Goal: Task Accomplishment & Management: Manage account settings

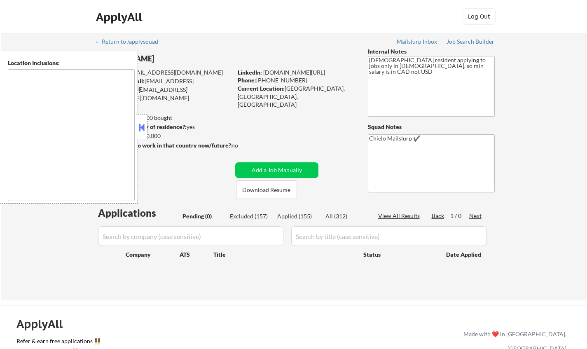
click at [142, 124] on button at bounding box center [141, 127] width 9 height 12
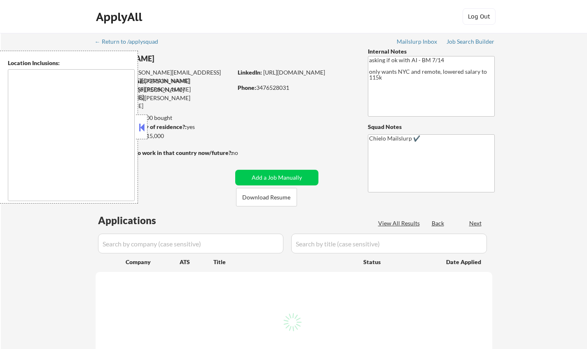
type textarea "Manhattan, NY Brooklyn, NY Queens, NY Jersey City, NJ Hoboken, NJ Weehawken, NJ…"
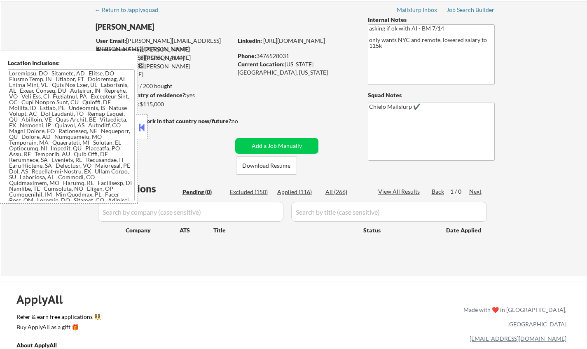
scroll to position [41, 0]
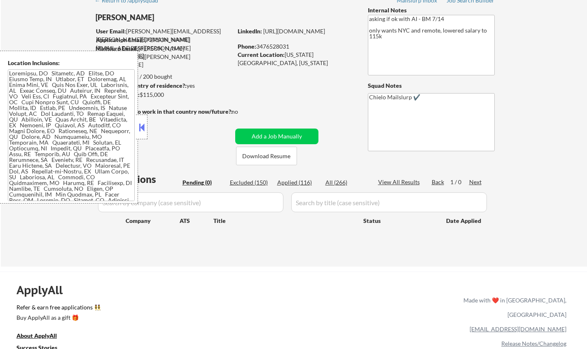
drag, startPoint x: 145, startPoint y: 124, endPoint x: 152, endPoint y: 2, distance: 121.3
click at [143, 123] on button at bounding box center [141, 127] width 9 height 12
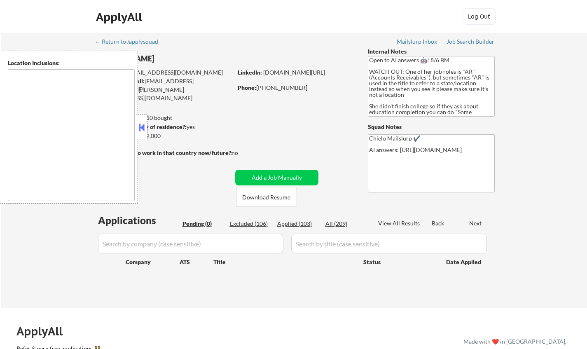
type textarea "[GEOGRAPHIC_DATA], [GEOGRAPHIC_DATA] [GEOGRAPHIC_DATA], [GEOGRAPHIC_DATA] [GEOG…"
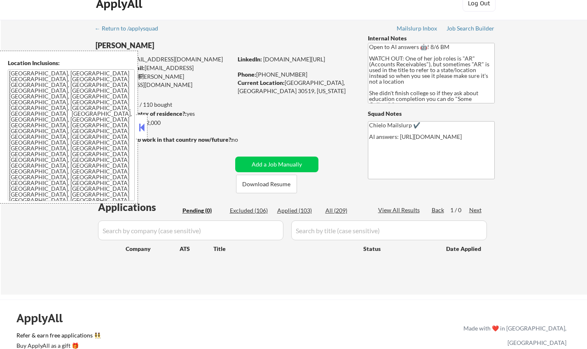
scroll to position [41, 0]
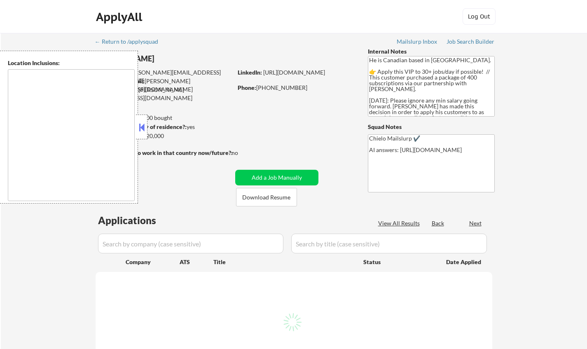
click at [140, 127] on button at bounding box center [141, 127] width 9 height 12
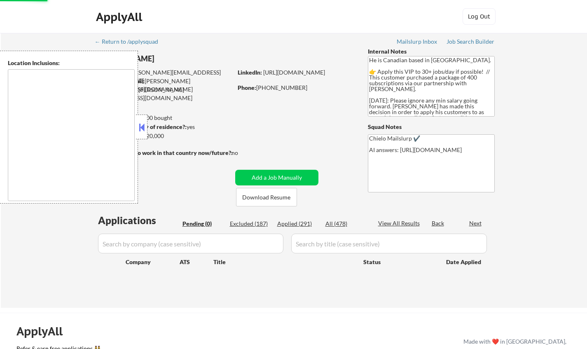
type textarea "Toronto, ON Etobicoke, ON Scarborough, ON North York, ON East York, ON York, ON…"
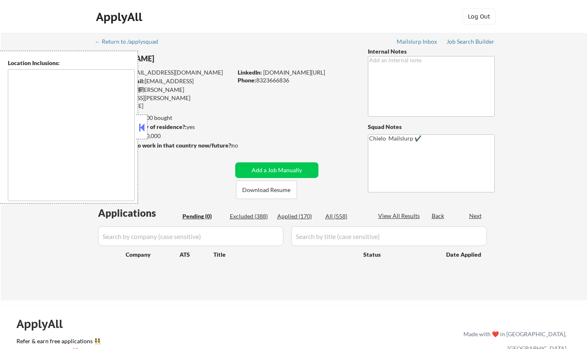
type textarea "Houston, TX Bellaire, TX West University Place, TX Southside Place, TX Hunters …"
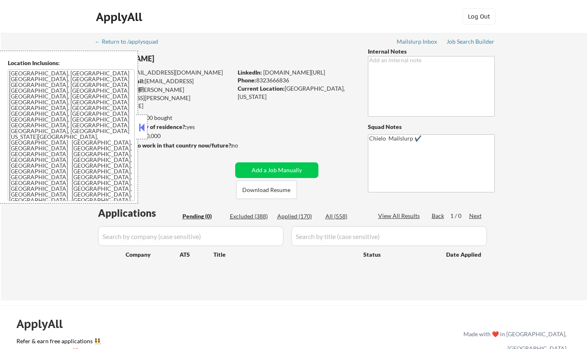
click at [145, 124] on button at bounding box center [141, 127] width 9 height 12
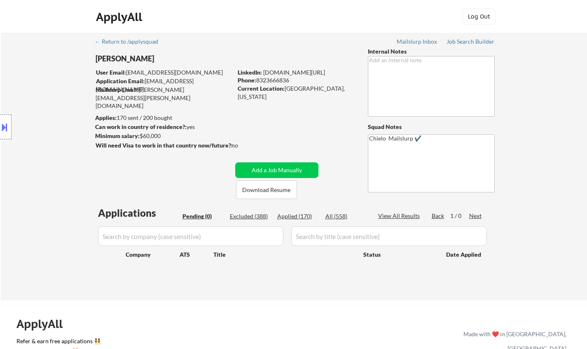
scroll to position [41, 0]
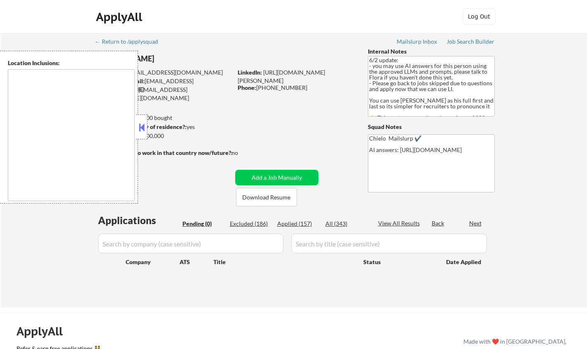
type textarea "[GEOGRAPHIC_DATA], [GEOGRAPHIC_DATA] [GEOGRAPHIC_DATA], [GEOGRAPHIC_DATA] [GEOG…"
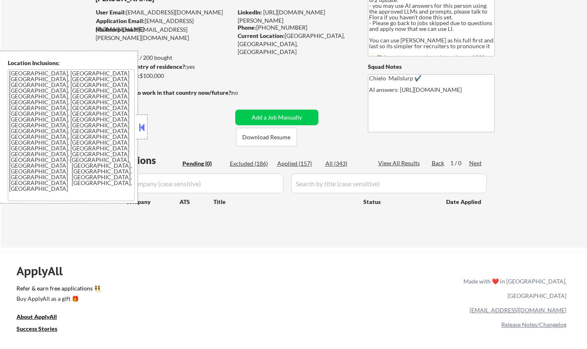
scroll to position [124, 0]
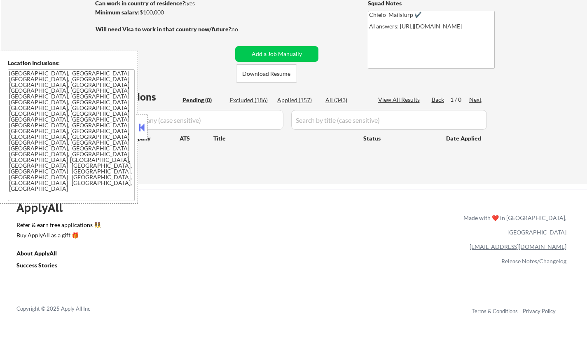
drag, startPoint x: 142, startPoint y: 128, endPoint x: 169, endPoint y: 17, distance: 114.6
click at [142, 124] on button at bounding box center [141, 127] width 9 height 12
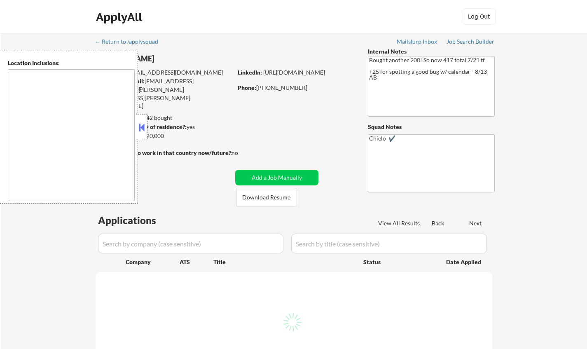
select select ""pending""
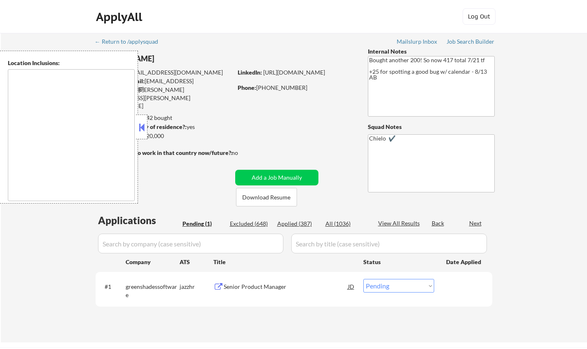
type textarea "Princeton, NJ West Windsor Township, NJ Plainsboro Township, NJ Lawrence Townsh…"
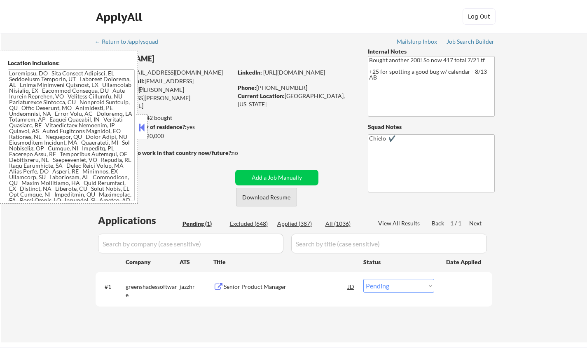
click at [273, 198] on button "Download Resume" at bounding box center [266, 197] width 61 height 19
click at [263, 287] on div "Senior Product Manager" at bounding box center [286, 286] width 124 height 8
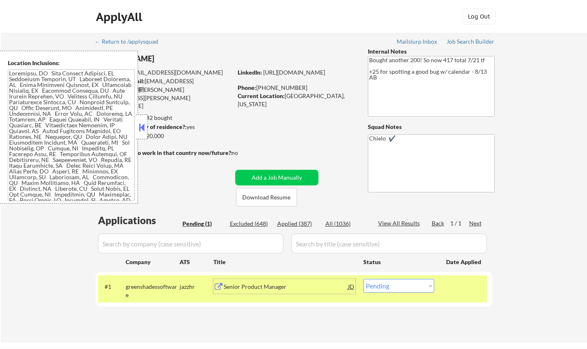
click at [144, 130] on button at bounding box center [141, 127] width 9 height 12
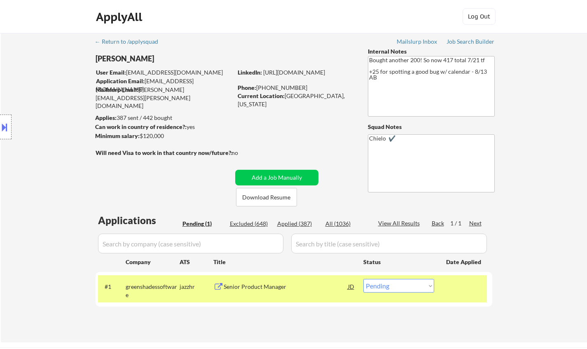
click at [400, 289] on select "Choose an option... Pending Applied Excluded (Questions) Excluded (Expired) Exc…" at bounding box center [398, 286] width 71 height 14
select select ""applied""
click at [363, 279] on select "Choose an option... Pending Applied Excluded (Questions) Excluded (Expired) Exc…" at bounding box center [398, 286] width 71 height 14
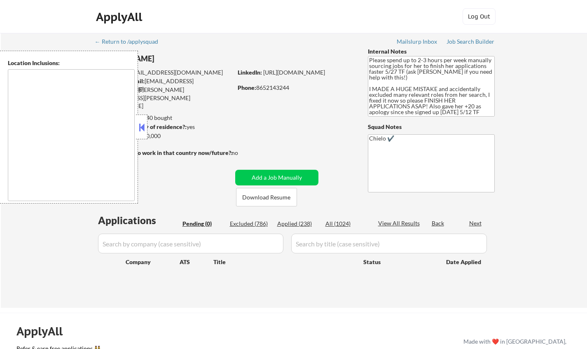
type textarea "Knoxville, TN Farragut, TN Maryville, TN Alcoa, TN Oak Ridge, TN Lenoir City, T…"
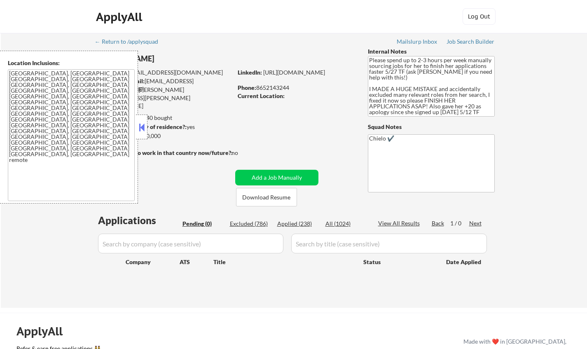
click at [141, 124] on button at bounding box center [141, 127] width 9 height 12
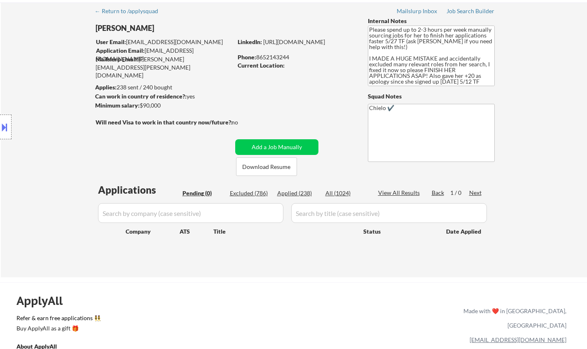
scroll to position [41, 0]
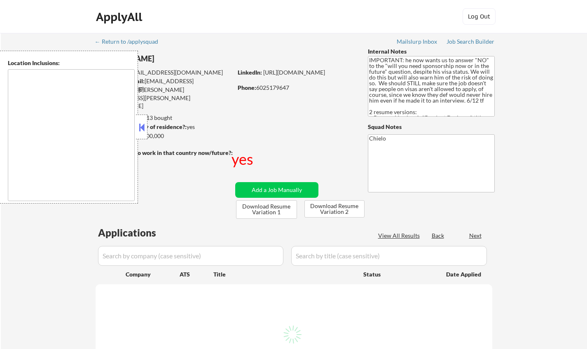
type textarea "country:[GEOGRAPHIC_DATA]"
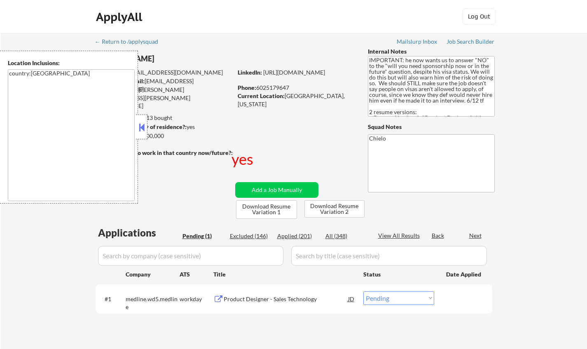
click at [142, 129] on button at bounding box center [141, 127] width 9 height 12
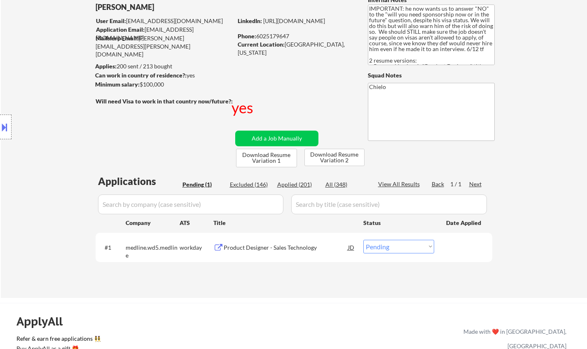
scroll to position [82, 0]
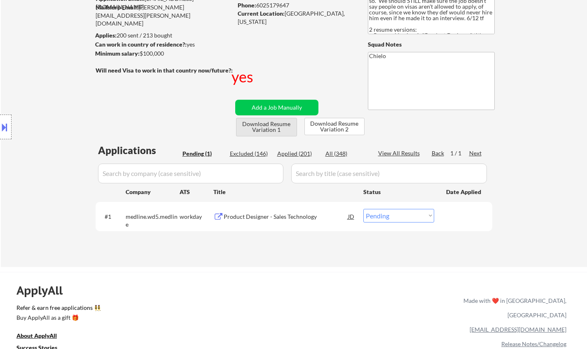
click at [259, 125] on button "Download Resume Variation 1" at bounding box center [266, 127] width 61 height 19
click at [270, 215] on div "Product Designer - Sales Technology" at bounding box center [286, 216] width 124 height 8
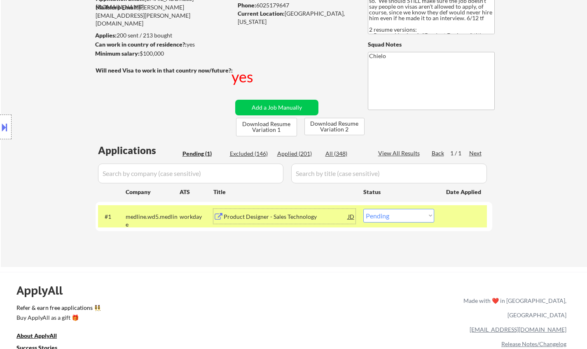
click at [0, 122] on button at bounding box center [4, 127] width 9 height 14
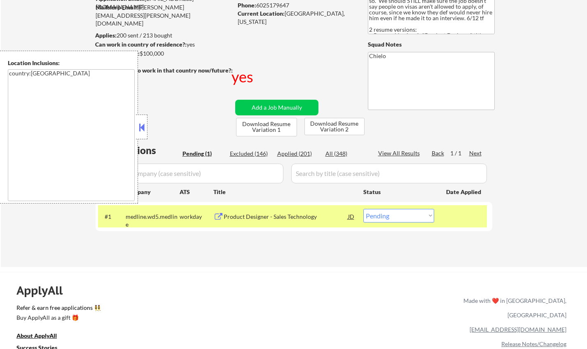
drag, startPoint x: 140, startPoint y: 134, endPoint x: 231, endPoint y: 8, distance: 155.4
click at [145, 130] on div at bounding box center [142, 126] width 12 height 25
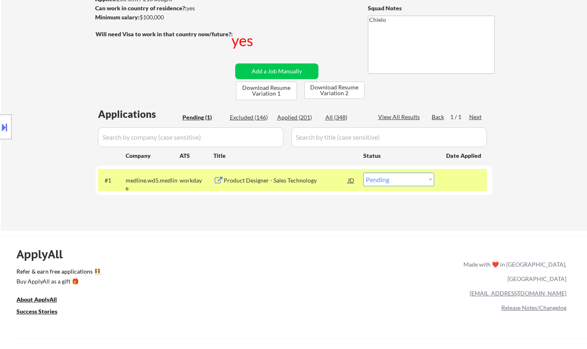
scroll to position [124, 0]
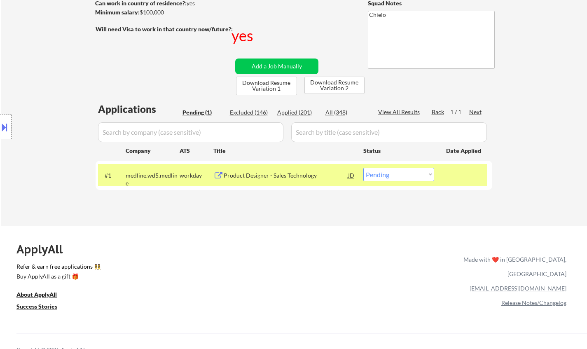
drag, startPoint x: 394, startPoint y: 172, endPoint x: 394, endPoint y: 180, distance: 7.9
click at [394, 172] on select "Choose an option... Pending Applied Excluded (Questions) Excluded (Expired) Exc…" at bounding box center [398, 175] width 71 height 14
select select ""applied""
click at [363, 168] on select "Choose an option... Pending Applied Excluded (Questions) Excluded (Expired) Exc…" at bounding box center [398, 175] width 71 height 14
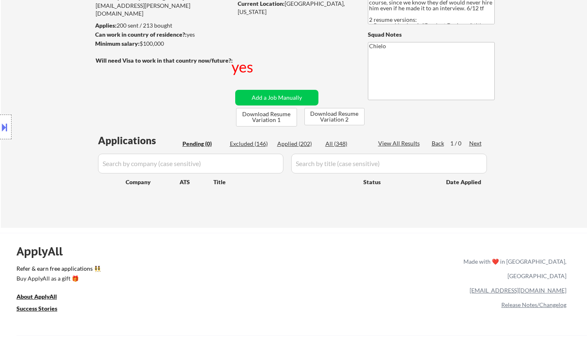
scroll to position [82, 0]
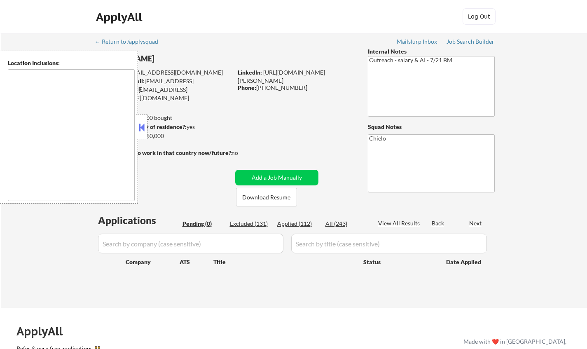
type textarea "remote"
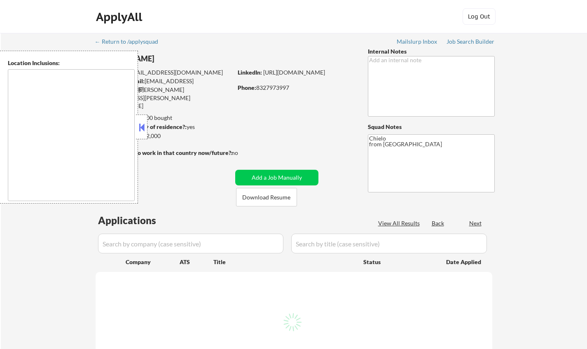
click at [141, 125] on button at bounding box center [141, 127] width 9 height 12
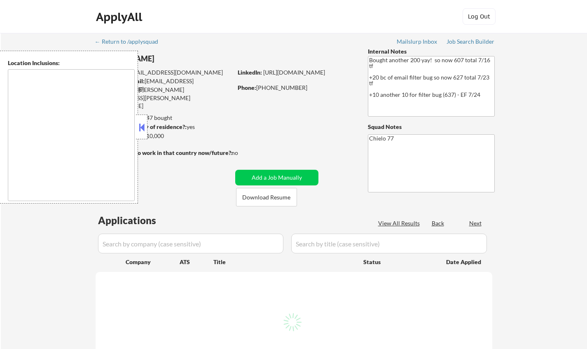
drag, startPoint x: 142, startPoint y: 126, endPoint x: 178, endPoint y: 142, distance: 39.6
click at [142, 126] on button at bounding box center [141, 127] width 9 height 12
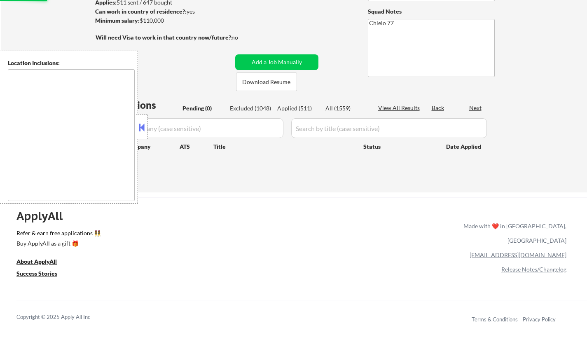
scroll to position [124, 0]
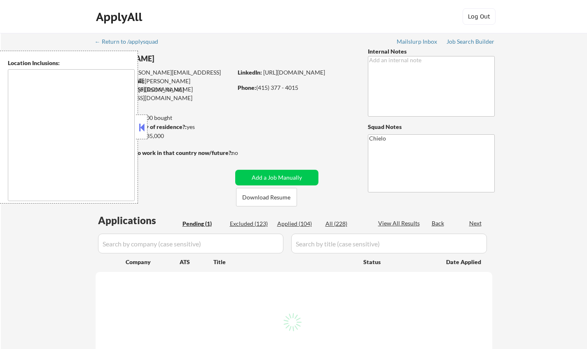
select select ""pending""
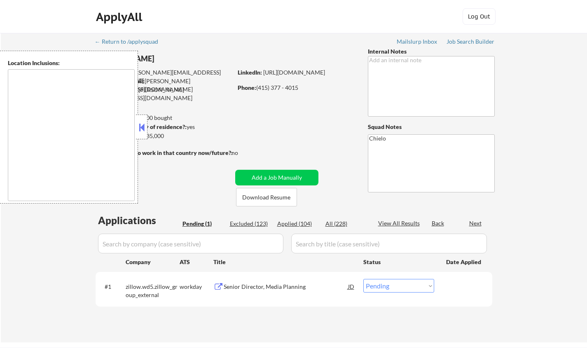
type textarea "[GEOGRAPHIC_DATA], [GEOGRAPHIC_DATA] [GEOGRAPHIC_DATA], [GEOGRAPHIC_DATA] [GEOG…"
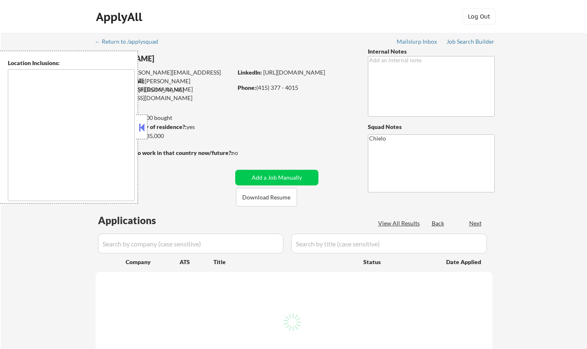
select select ""pending""
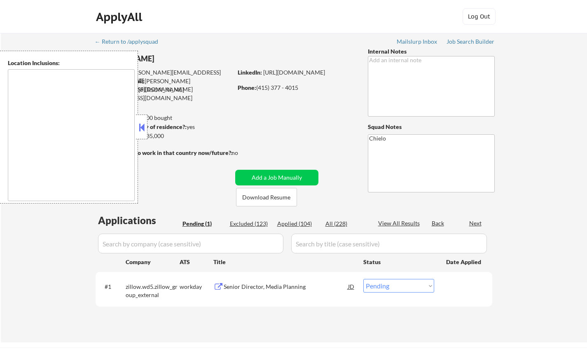
type textarea "San Francisco, CA Daly City, CA South San Francisco, CA Brisbane, CA Colma, CA …"
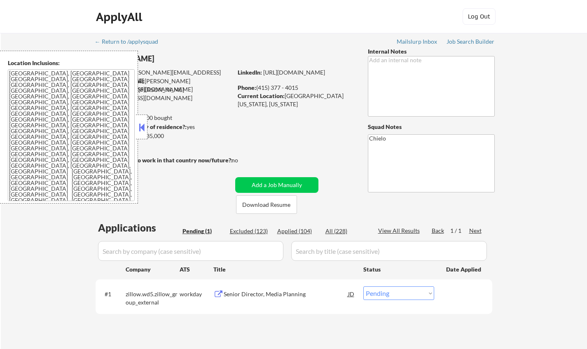
click at [248, 297] on div "Senior Director, Media Planning" at bounding box center [286, 294] width 124 height 8
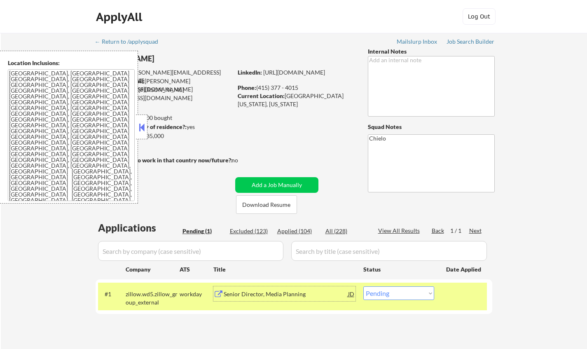
click at [142, 128] on button at bounding box center [141, 127] width 9 height 12
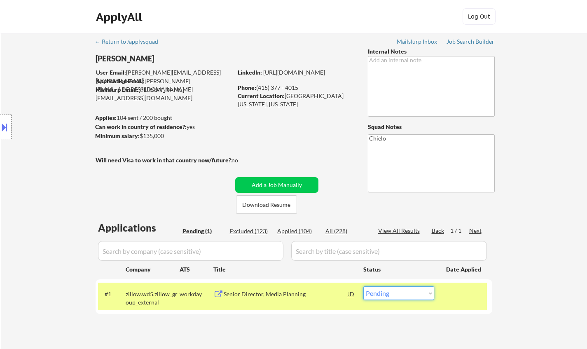
click at [397, 291] on select "Choose an option... Pending Applied Excluded (Questions) Excluded (Expired) Exc…" at bounding box center [398, 293] width 71 height 14
select select ""applied""
click at [363, 286] on select "Choose an option... Pending Applied Excluded (Questions) Excluded (Expired) Exc…" at bounding box center [398, 293] width 71 height 14
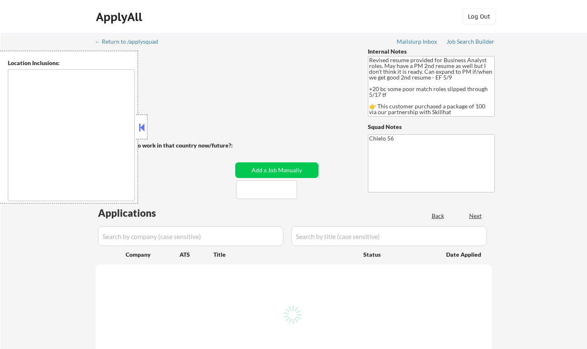
type textarea "[GEOGRAPHIC_DATA], ON [GEOGRAPHIC_DATA], [GEOGRAPHIC_DATA] [GEOGRAPHIC_DATA], O…"
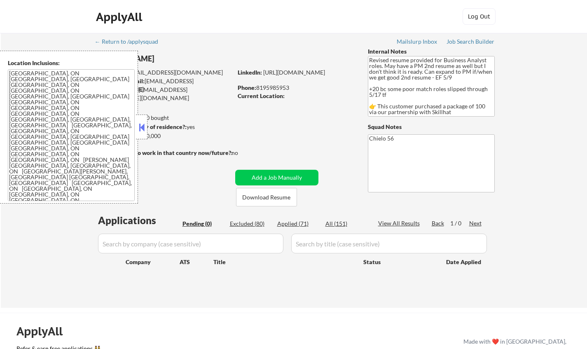
click at [141, 126] on button at bounding box center [141, 127] width 9 height 12
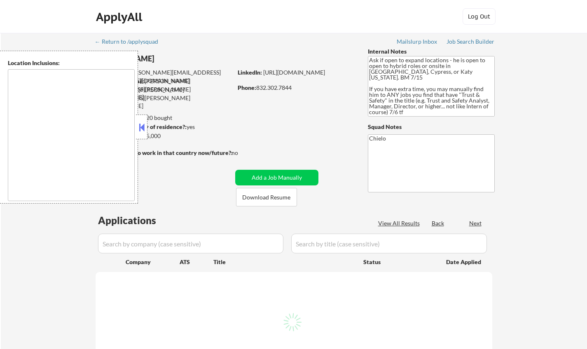
click at [142, 129] on button at bounding box center [141, 127] width 9 height 12
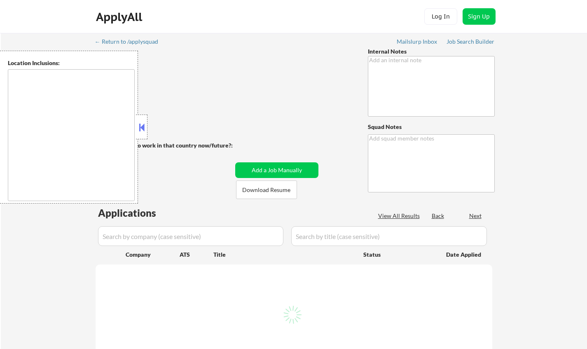
type textarea "+20 bc of delays YOU CAN USE AI - 8/4 AB"
type textarea "Chielo AI answers: https://docs.google.com/spreadsheets/d/1RXLxlQl7GGkKAUYBBp3c…"
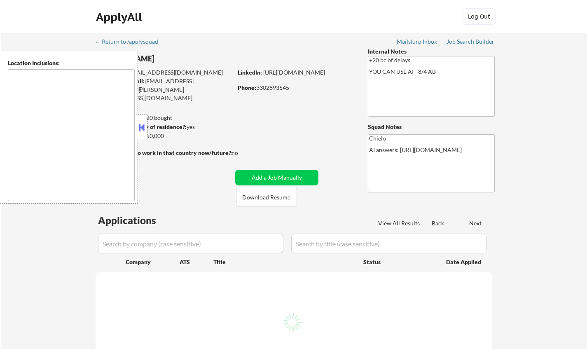
drag, startPoint x: 142, startPoint y: 121, endPoint x: 159, endPoint y: 143, distance: 27.0
click at [142, 121] on button at bounding box center [141, 127] width 9 height 12
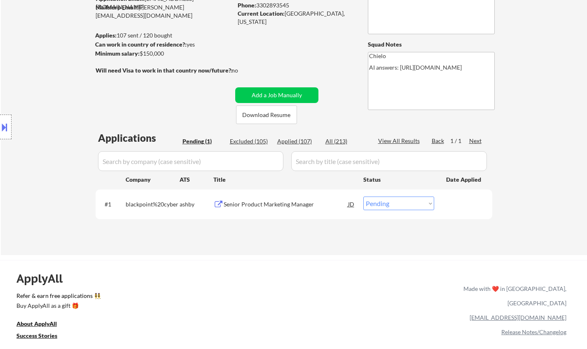
scroll to position [41, 0]
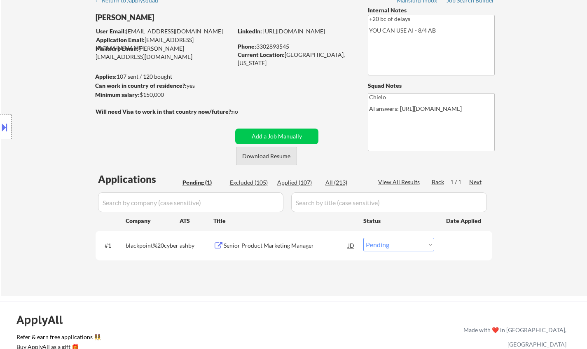
click at [262, 155] on button "Download Resume" at bounding box center [266, 156] width 61 height 19
click at [252, 240] on div "Senior Product Marketing Manager" at bounding box center [286, 245] width 124 height 15
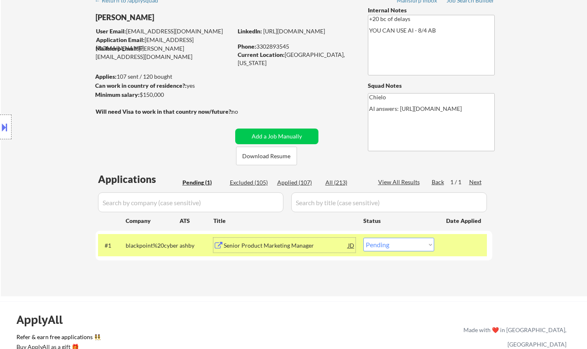
click at [399, 247] on select "Choose an option... Pending Applied Excluded (Questions) Excluded (Expired) Exc…" at bounding box center [398, 245] width 71 height 14
select select ""excluded__bad_match_""
click at [363, 238] on select "Choose an option... Pending Applied Excluded (Questions) Excluded (Expired) Exc…" at bounding box center [398, 245] width 71 height 14
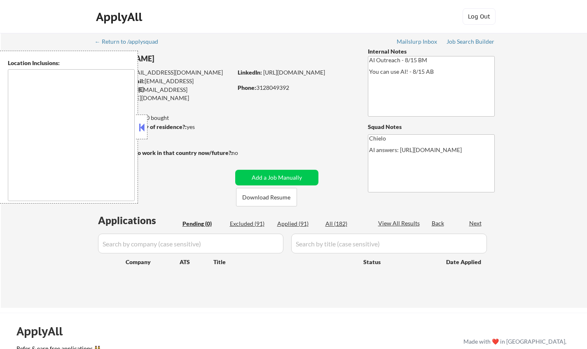
type textarea "[US_STATE][GEOGRAPHIC_DATA], [GEOGRAPHIC_DATA] [GEOGRAPHIC_DATA][US_STATE], [GE…"
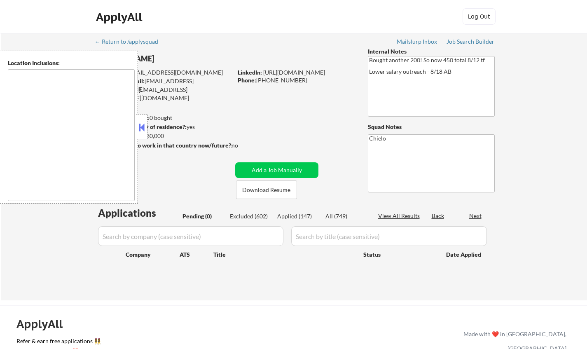
click at [136, 129] on div at bounding box center [142, 126] width 12 height 25
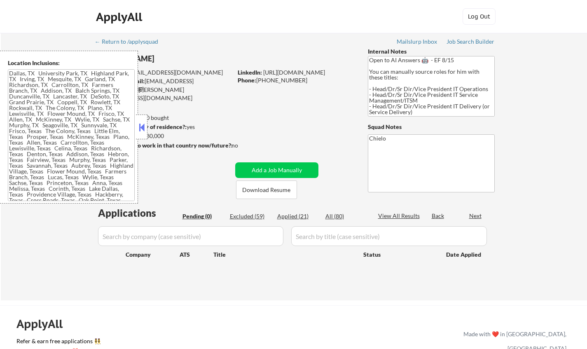
type textarea "Dallas, TX University Park, TX Highland Park, TX Irving, TX Mesquite, TX Garlan…"
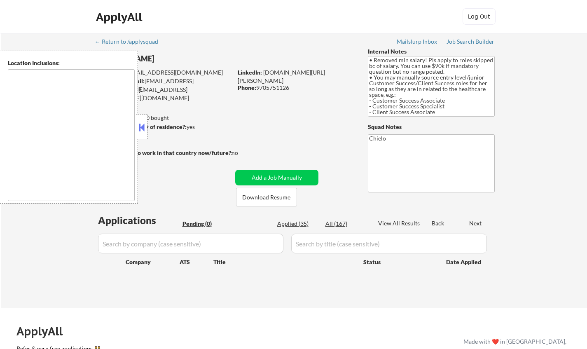
type textarea "[GEOGRAPHIC_DATA], [GEOGRAPHIC_DATA], [GEOGRAPHIC_DATA] [GEOGRAPHIC_DATA], [GEO…"
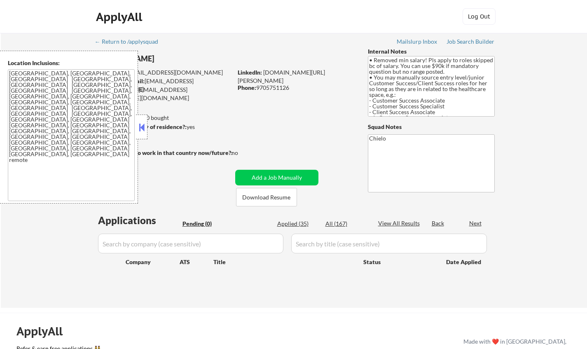
click at [143, 127] on button at bounding box center [141, 127] width 9 height 12
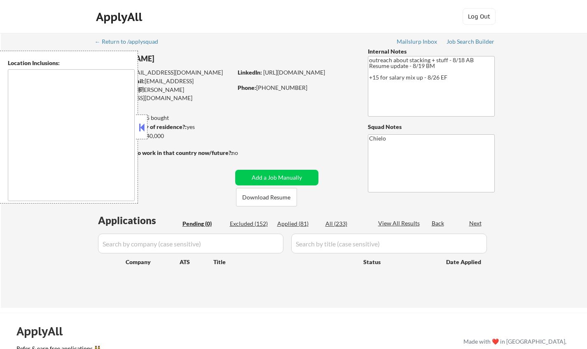
type textarea "[GEOGRAPHIC_DATA], [GEOGRAPHIC_DATA] [GEOGRAPHIC_DATA], [GEOGRAPHIC_DATA] [GEOG…"
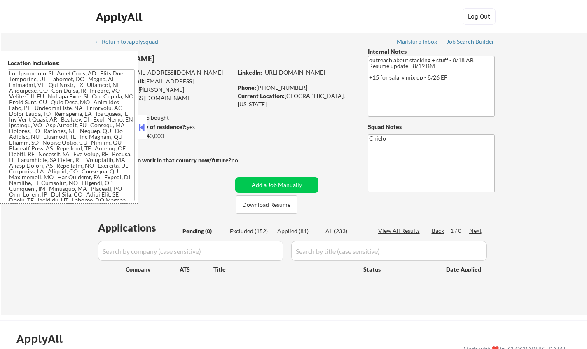
click at [140, 128] on button at bounding box center [141, 127] width 9 height 12
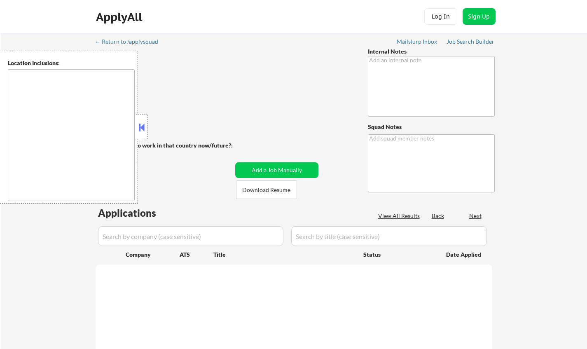
type textarea "🤖 AI answers OK!"
type textarea "Chielo AI Answers: https://docs.google.com/spreadsheets/d/1DXxHEGVditx7Cw8EPWHx…"
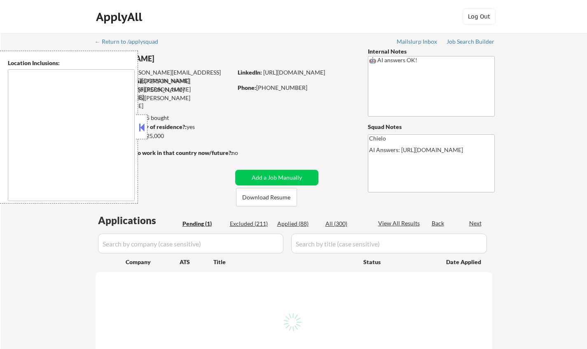
click at [140, 126] on button at bounding box center [141, 127] width 9 height 12
select select ""pending""
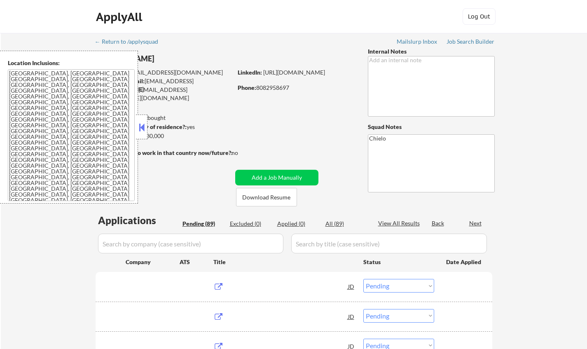
select select ""pending""
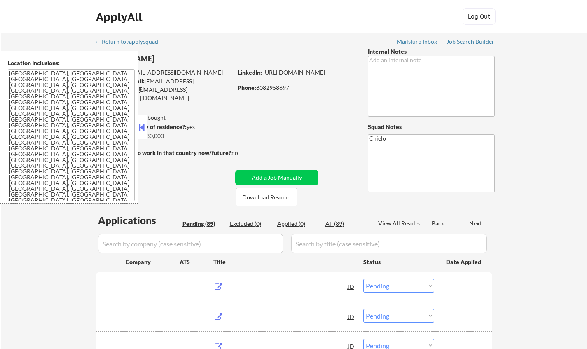
select select ""pending""
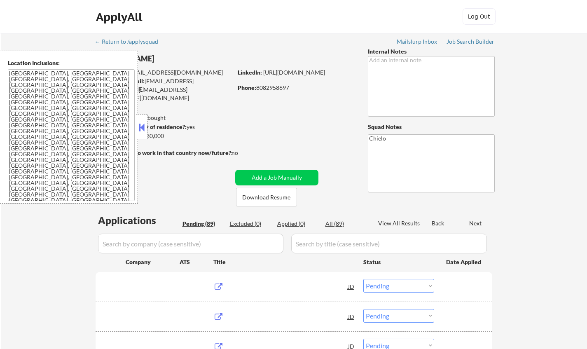
select select ""pending""
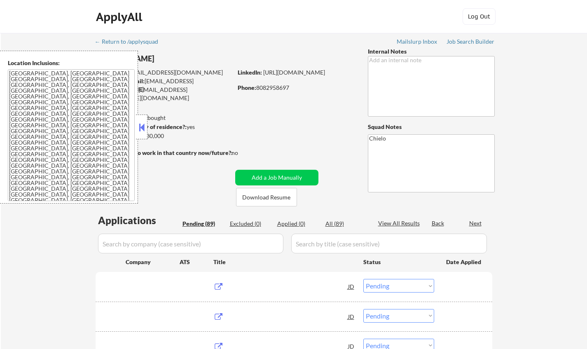
select select ""pending""
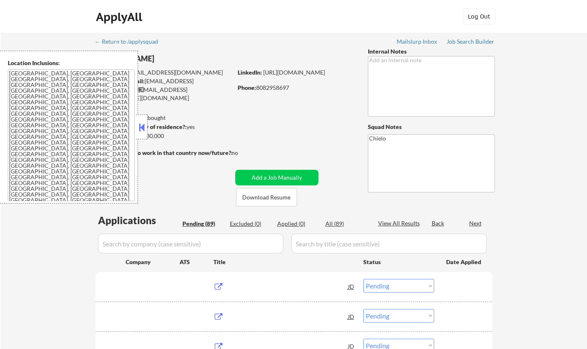
select select ""pending""
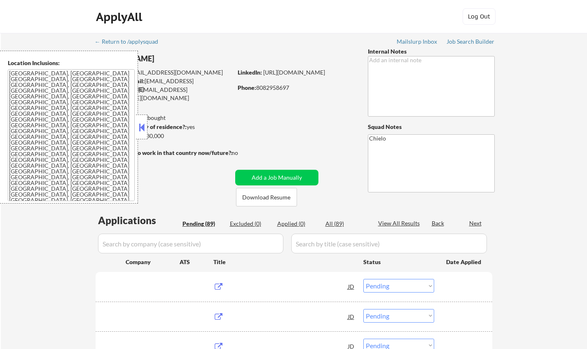
select select ""pending""
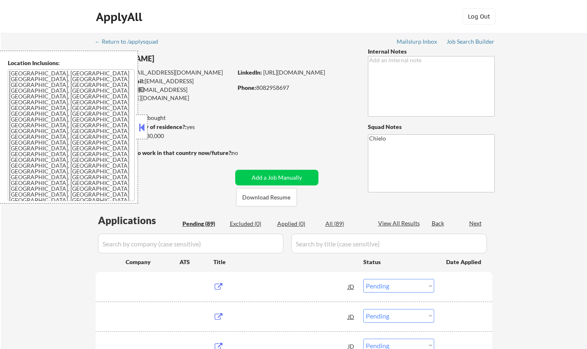
select select ""pending""
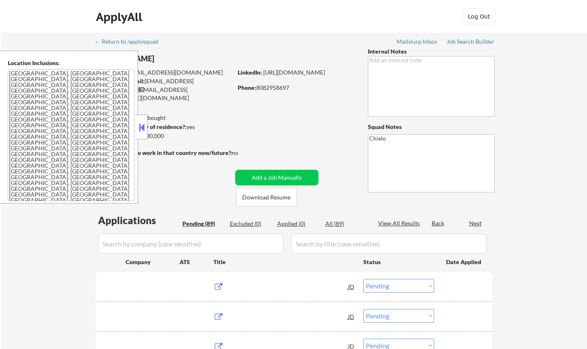
select select ""pending""
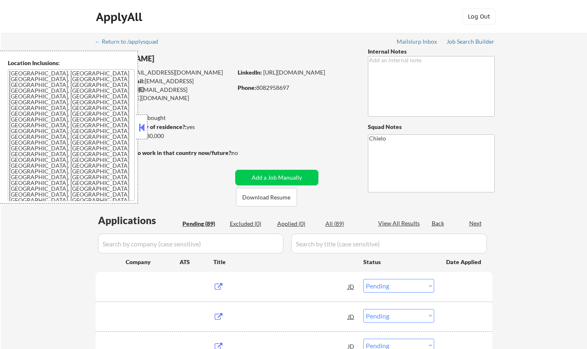
select select ""pending""
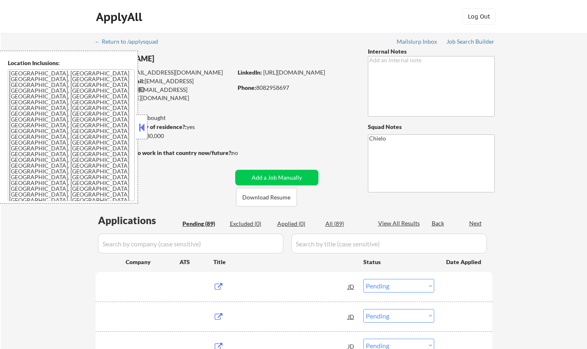
select select ""pending""
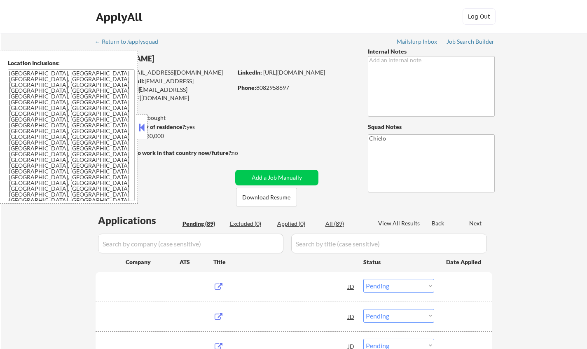
select select ""pending""
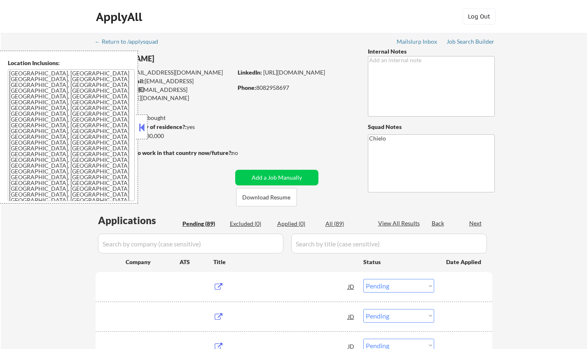
select select ""pending""
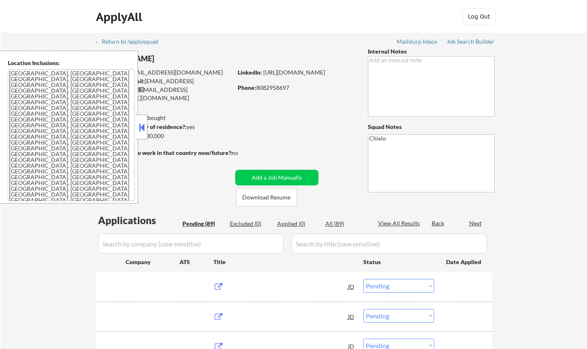
select select ""pending""
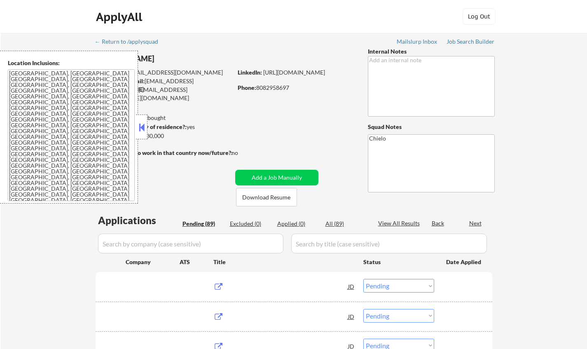
select select ""pending""
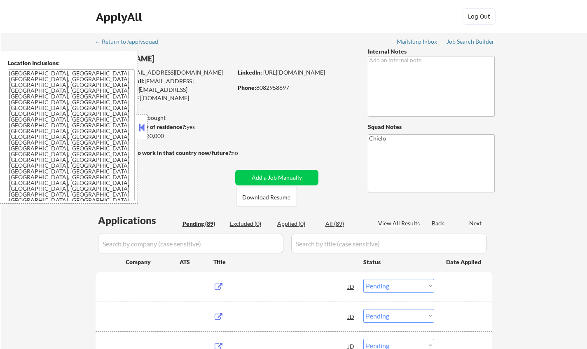
select select ""pending""
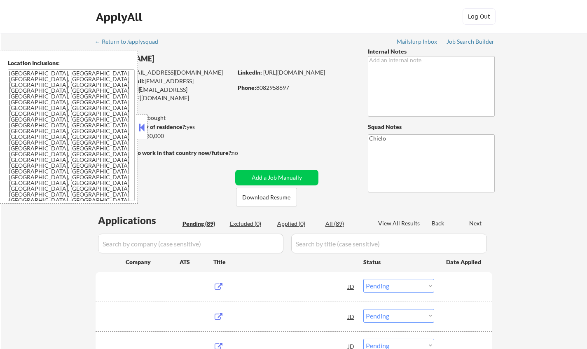
select select ""pending""
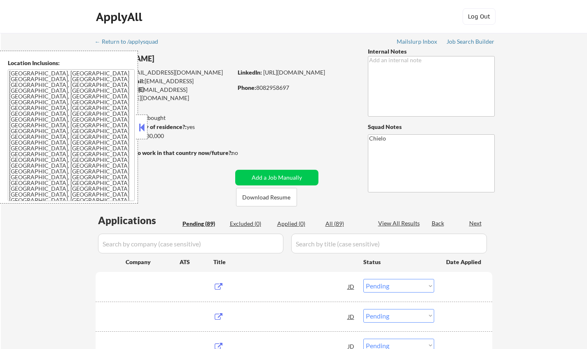
select select ""pending""
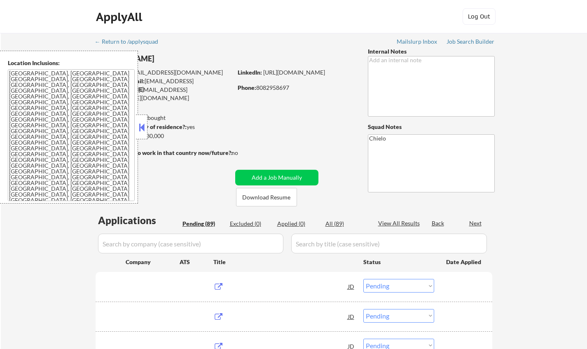
select select ""pending""
click at [137, 127] on div at bounding box center [142, 126] width 12 height 25
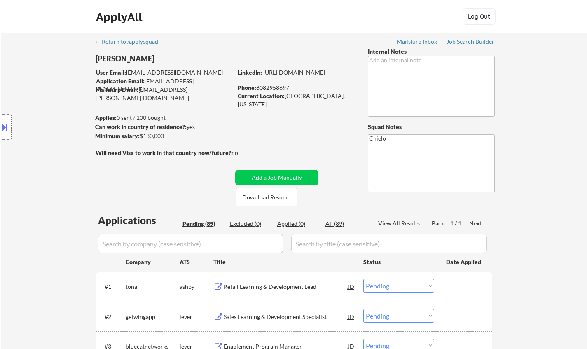
click at [0, 120] on div at bounding box center [6, 126] width 12 height 25
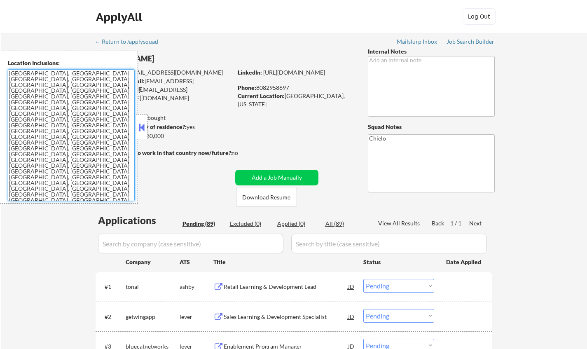
drag, startPoint x: 9, startPoint y: 72, endPoint x: 81, endPoint y: 157, distance: 111.0
click at [81, 157] on textarea "[GEOGRAPHIC_DATA], [GEOGRAPHIC_DATA] [GEOGRAPHIC_DATA], [GEOGRAPHIC_DATA] [GEOG…" at bounding box center [71, 135] width 127 height 132
click at [142, 129] on button at bounding box center [141, 127] width 9 height 12
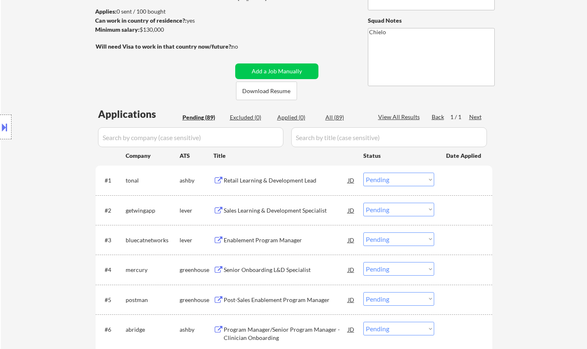
scroll to position [124, 0]
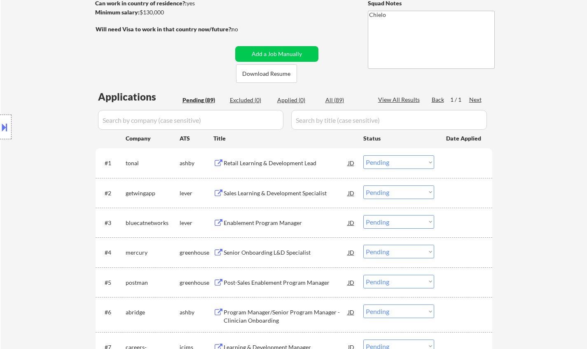
click at [261, 166] on div "Retail Learning & Development Lead" at bounding box center [286, 163] width 124 height 8
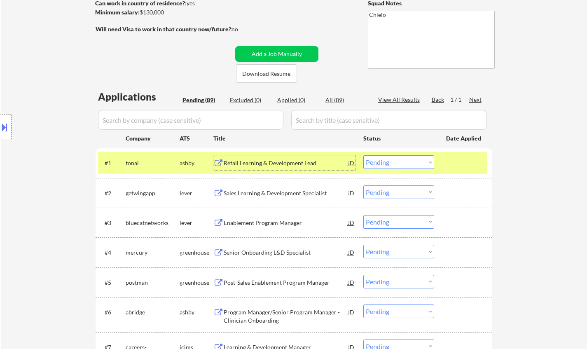
click at [373, 159] on select "Choose an option... Pending Applied Excluded (Questions) Excluded (Expired) Exc…" at bounding box center [398, 162] width 71 height 14
click at [363, 155] on select "Choose an option... Pending Applied Excluded (Questions) Excluded (Expired) Exc…" at bounding box center [398, 162] width 71 height 14
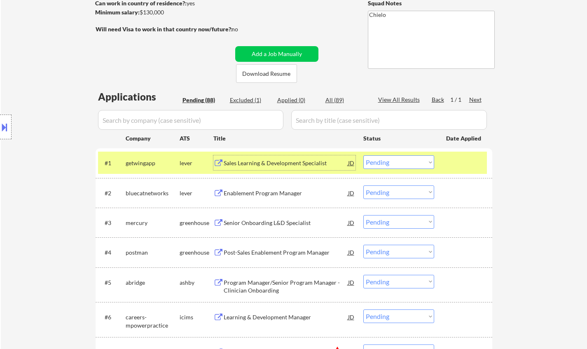
click at [273, 165] on div "Sales Learning & Development Specialist" at bounding box center [286, 163] width 124 height 8
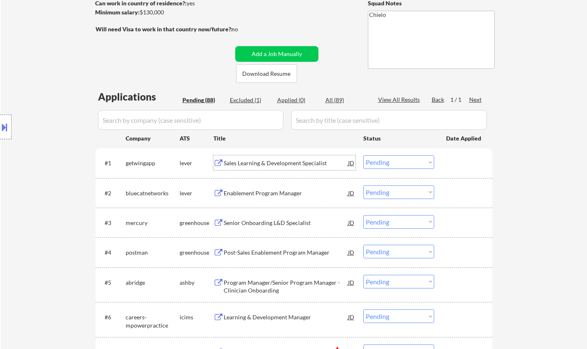
click at [400, 164] on select "Choose an option... Pending Applied Excluded (Questions) Excluded (Expired) Exc…" at bounding box center [398, 162] width 71 height 14
click at [363, 155] on select "Choose an option... Pending Applied Excluded (Questions) Excluded (Expired) Exc…" at bounding box center [398, 162] width 71 height 14
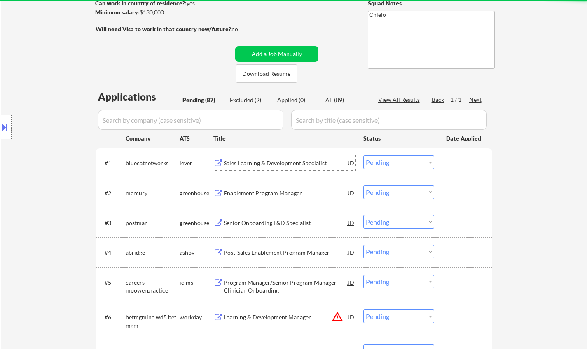
click at [259, 163] on div "Sales Learning & Development Specialist" at bounding box center [286, 163] width 124 height 8
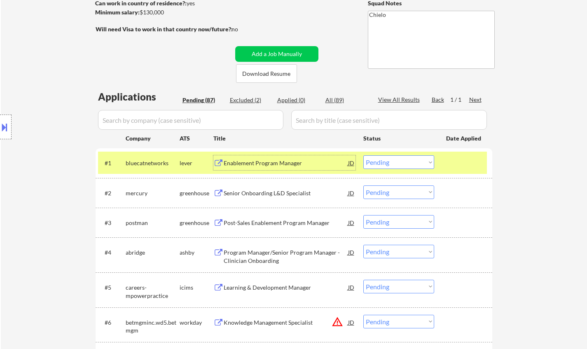
drag, startPoint x: 403, startPoint y: 158, endPoint x: 404, endPoint y: 168, distance: 10.3
click at [403, 158] on select "Choose an option... Pending Applied Excluded (Questions) Excluded (Expired) Exc…" at bounding box center [398, 162] width 71 height 14
click at [363, 155] on select "Choose an option... Pending Applied Excluded (Questions) Excluded (Expired) Exc…" at bounding box center [398, 162] width 71 height 14
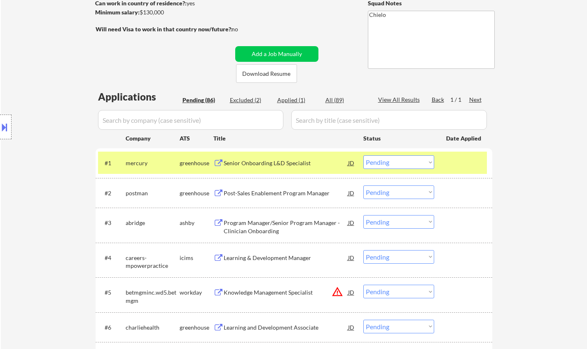
click at [249, 161] on div "Senior Onboarding L&D Specialist" at bounding box center [286, 163] width 124 height 8
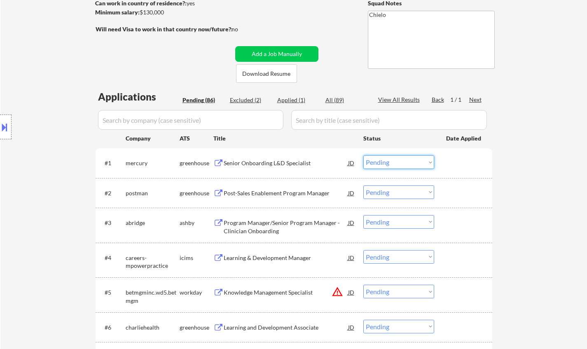
drag, startPoint x: 392, startPoint y: 161, endPoint x: 400, endPoint y: 166, distance: 9.3
click at [392, 161] on select "Choose an option... Pending Applied Excluded (Questions) Excluded (Expired) Exc…" at bounding box center [398, 162] width 71 height 14
click at [363, 155] on select "Choose an option... Pending Applied Excluded (Questions) Excluded (Expired) Exc…" at bounding box center [398, 162] width 71 height 14
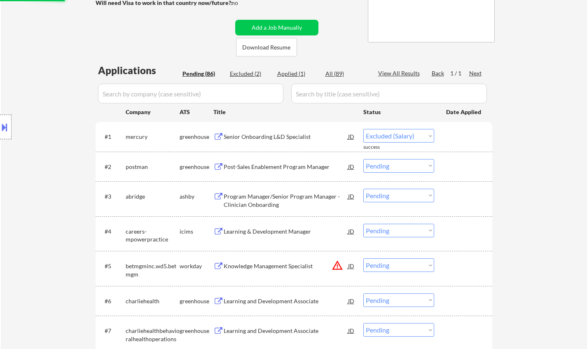
scroll to position [165, 0]
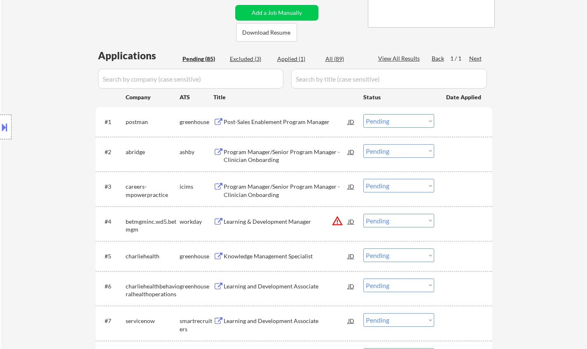
click at [247, 129] on div "Post-Sales Enablement Program Manager" at bounding box center [286, 121] width 124 height 15
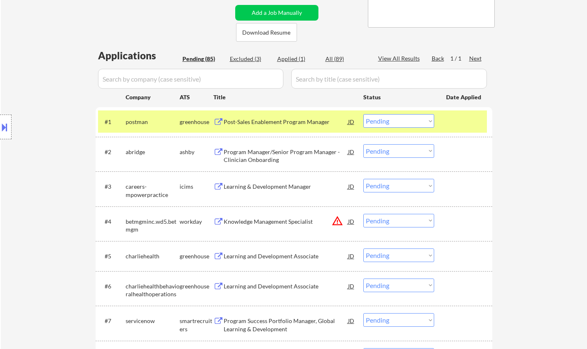
scroll to position [206, 0]
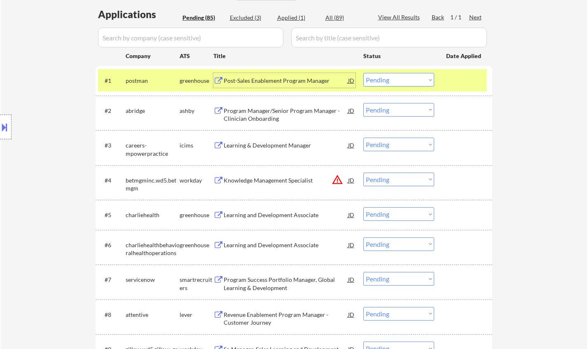
click at [393, 82] on select "Choose an option... Pending Applied Excluded (Questions) Excluded (Expired) Exc…" at bounding box center [398, 80] width 71 height 14
click at [363, 73] on select "Choose an option... Pending Applied Excluded (Questions) Excluded (Expired) Exc…" at bounding box center [398, 80] width 71 height 14
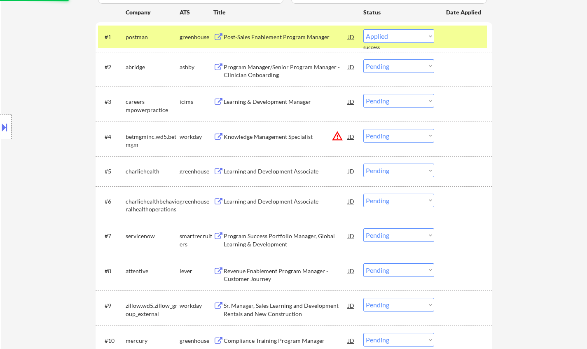
select select ""pending""
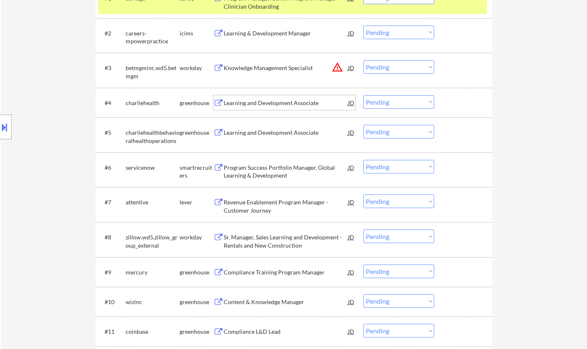
click at [271, 102] on div "Learning and Development Associate" at bounding box center [286, 103] width 124 height 8
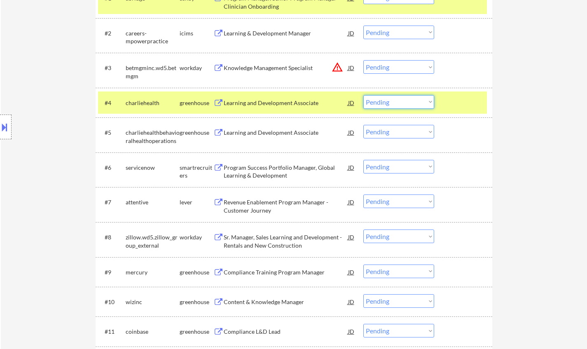
drag, startPoint x: 399, startPoint y: 100, endPoint x: 399, endPoint y: 107, distance: 7.8
click at [399, 100] on select "Choose an option... Pending Applied Excluded (Questions) Excluded (Expired) Exc…" at bounding box center [398, 102] width 71 height 14
click at [363, 95] on select "Choose an option... Pending Applied Excluded (Questions) Excluded (Expired) Exc…" at bounding box center [398, 102] width 71 height 14
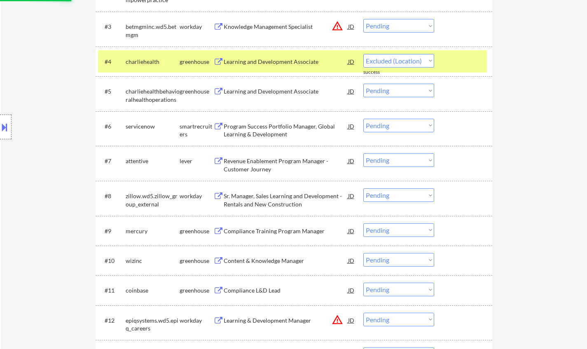
select select ""pending""
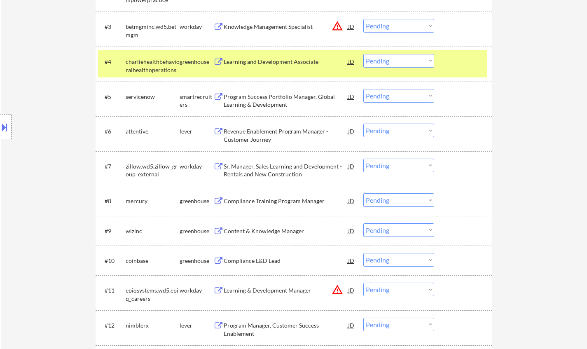
click at [270, 133] on div "Revenue Enablement Program Manager - Customer Journey" at bounding box center [286, 135] width 124 height 16
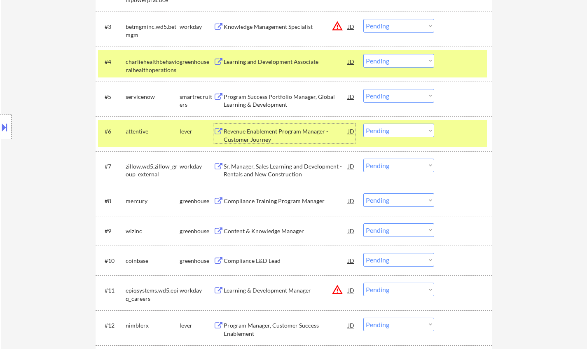
click at [403, 131] on select "Choose an option... Pending Applied Excluded (Questions) Excluded (Expired) Exc…" at bounding box center [398, 131] width 71 height 14
click at [363, 124] on select "Choose an option... Pending Applied Excluded (Questions) Excluded (Expired) Exc…" at bounding box center [398, 131] width 71 height 14
select select ""pending""
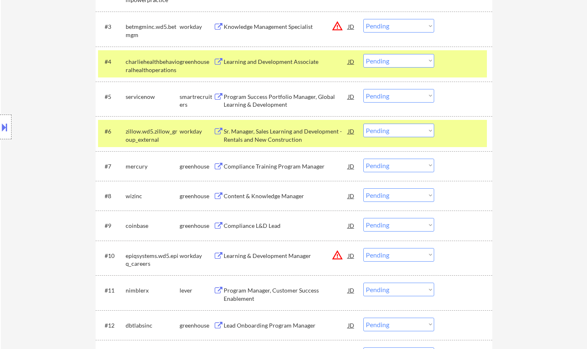
click at [264, 195] on div "Content & Knowledge Manager" at bounding box center [286, 196] width 124 height 8
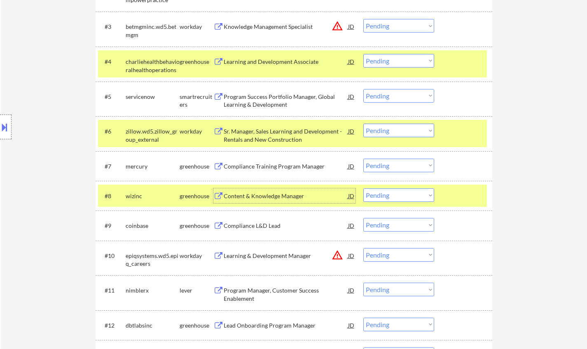
click at [238, 286] on div "Program Manager, Customer Success Enablement" at bounding box center [286, 292] width 124 height 20
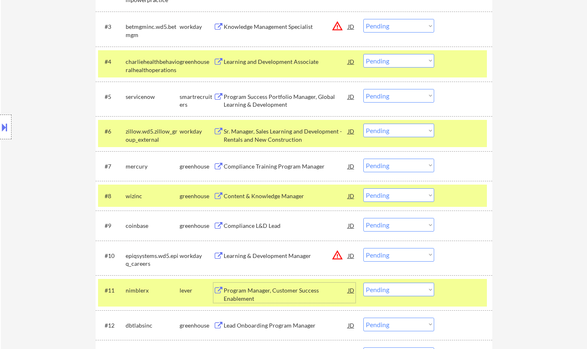
click at [385, 193] on select "Choose an option... Pending Applied Excluded (Questions) Excluded (Expired) Exc…" at bounding box center [398, 195] width 71 height 14
click at [363, 188] on select "Choose an option... Pending Applied Excluded (Questions) Excluded (Expired) Exc…" at bounding box center [398, 195] width 71 height 14
select select ""pending""
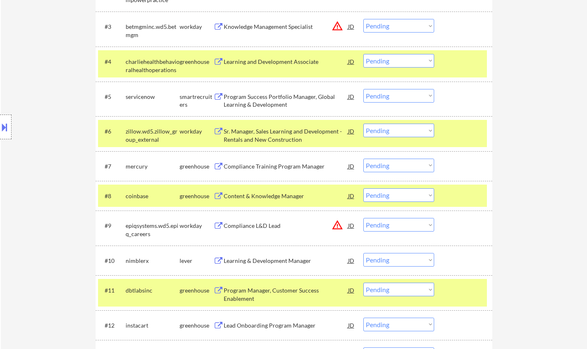
click at [3, 131] on button at bounding box center [4, 127] width 9 height 14
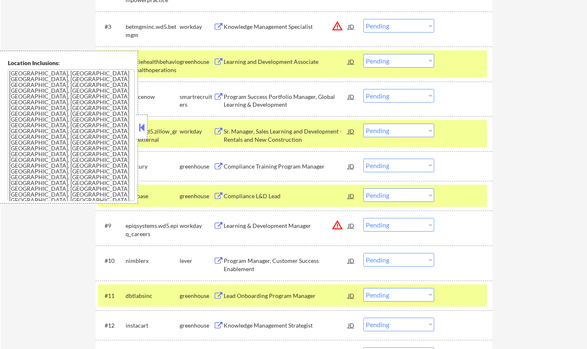
click at [142, 125] on button at bounding box center [141, 127] width 9 height 12
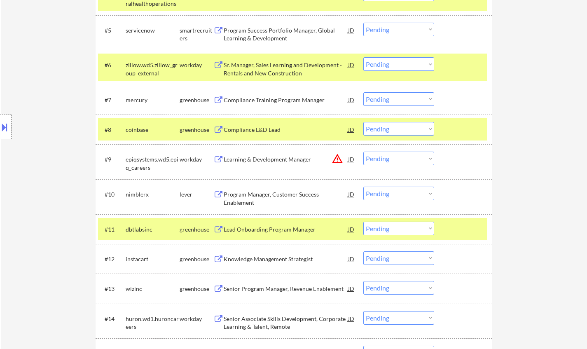
scroll to position [412, 0]
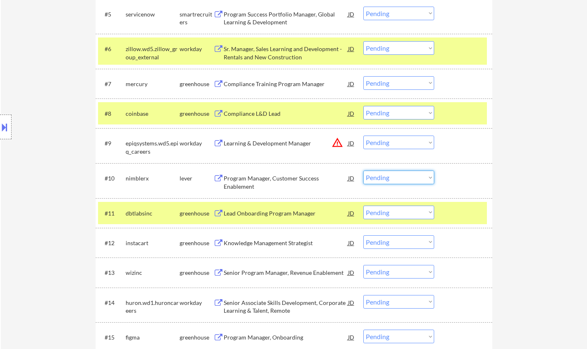
click at [397, 178] on select "Choose an option... Pending Applied Excluded (Questions) Excluded (Expired) Exc…" at bounding box center [398, 177] width 71 height 14
click at [363, 170] on select "Choose an option... Pending Applied Excluded (Questions) Excluded (Expired) Exc…" at bounding box center [398, 177] width 71 height 14
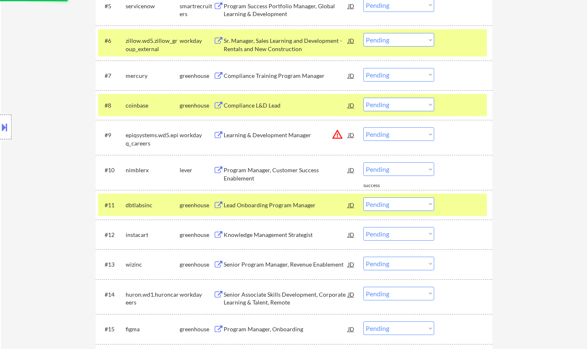
scroll to position [494, 0]
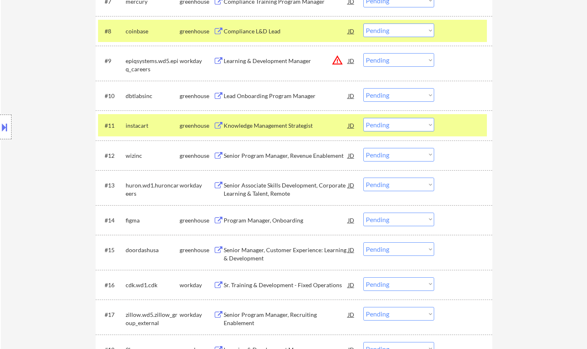
click at [253, 93] on div "Lead Onboarding Program Manager" at bounding box center [286, 96] width 124 height 8
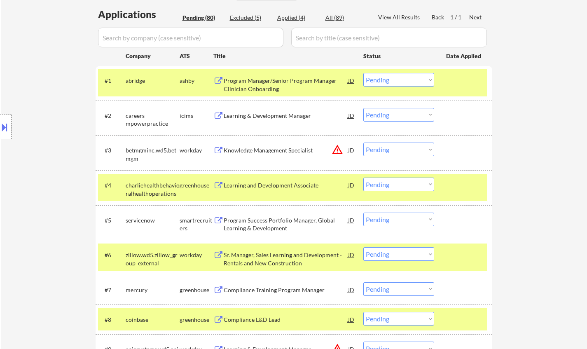
scroll to position [412, 0]
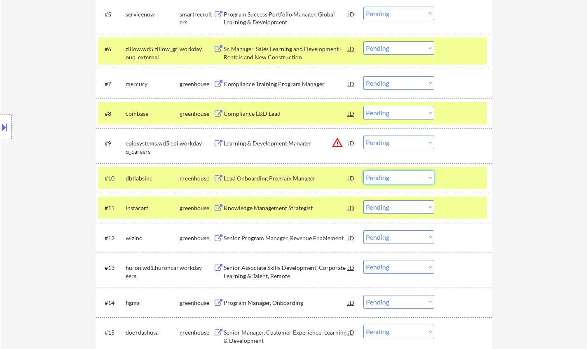
click at [393, 180] on select "Choose an option... Pending Applied Excluded (Questions) Excluded (Expired) Exc…" at bounding box center [398, 177] width 71 height 14
click at [363, 170] on select "Choose an option... Pending Applied Excluded (Questions) Excluded (Expired) Exc…" at bounding box center [398, 177] width 71 height 14
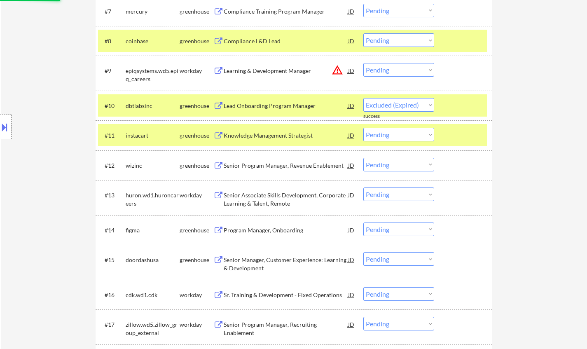
scroll to position [494, 0]
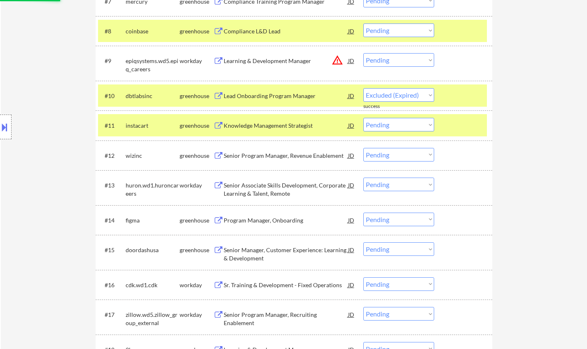
select select ""pending""
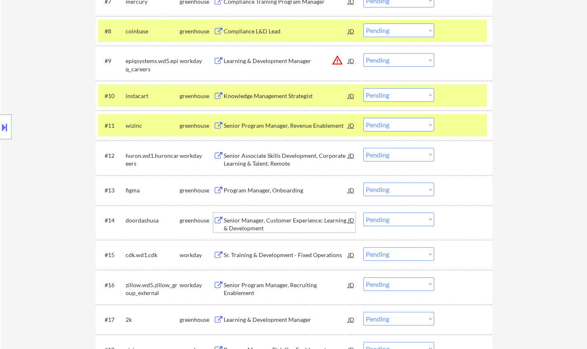
click at [255, 221] on div "Senior Manager, Customer Experience: Learning & Development" at bounding box center [286, 224] width 124 height 16
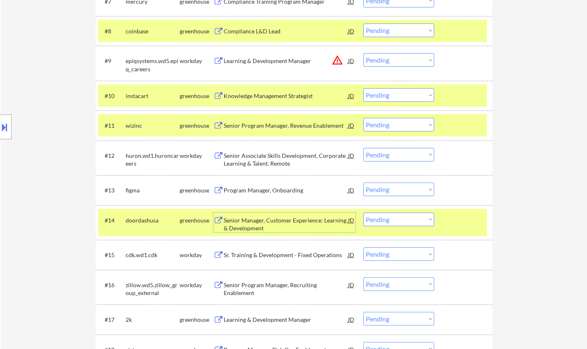
click at [399, 217] on select "Choose an option... Pending Applied Excluded (Questions) Excluded (Expired) Exc…" at bounding box center [398, 219] width 71 height 14
click at [363, 212] on select "Choose an option... Pending Applied Excluded (Questions) Excluded (Expired) Exc…" at bounding box center [398, 219] width 71 height 14
select select ""pending""
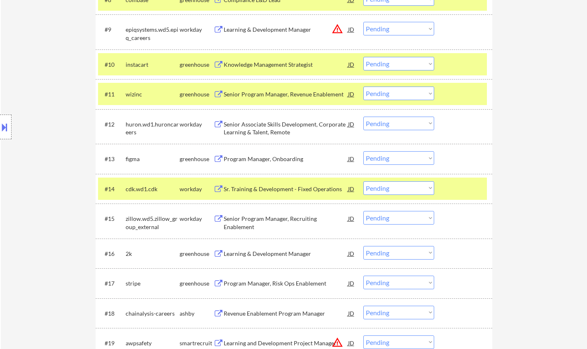
scroll to position [535, 0]
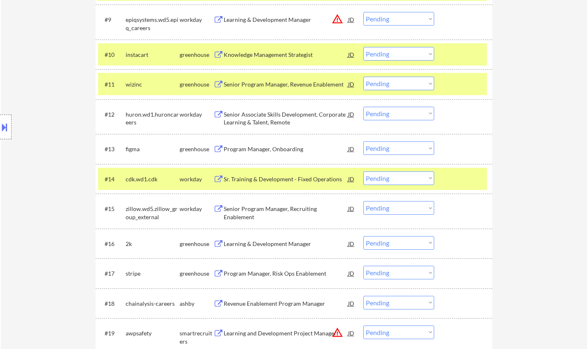
click at [275, 247] on div "Learning & Development Manager" at bounding box center [286, 243] width 124 height 15
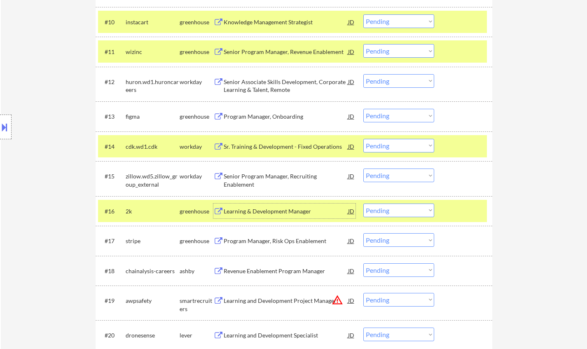
scroll to position [577, 0]
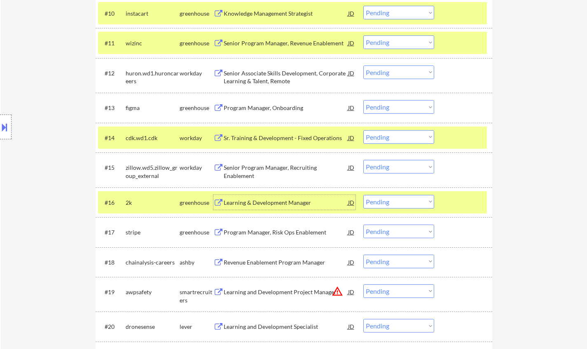
click at [402, 201] on select "Choose an option... Pending Applied Excluded (Questions) Excluded (Expired) Exc…" at bounding box center [398, 202] width 71 height 14
click at [363, 195] on select "Choose an option... Pending Applied Excluded (Questions) Excluded (Expired) Exc…" at bounding box center [398, 202] width 71 height 14
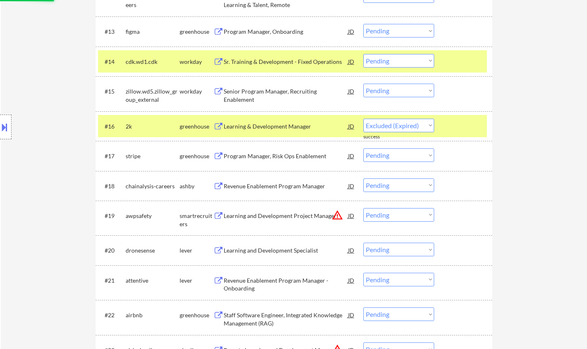
scroll to position [700, 0]
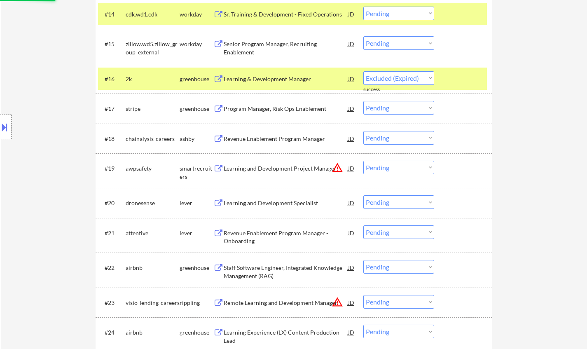
select select ""pending""
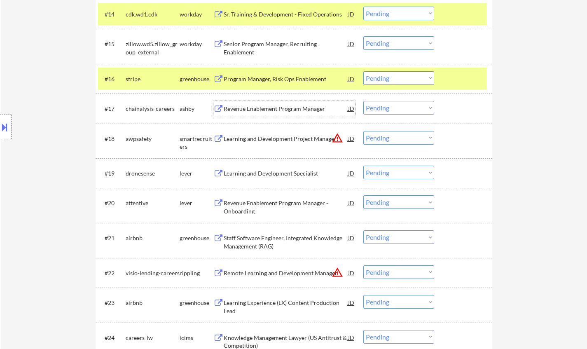
click at [262, 109] on div "Revenue Enablement Program Manager" at bounding box center [286, 109] width 124 height 8
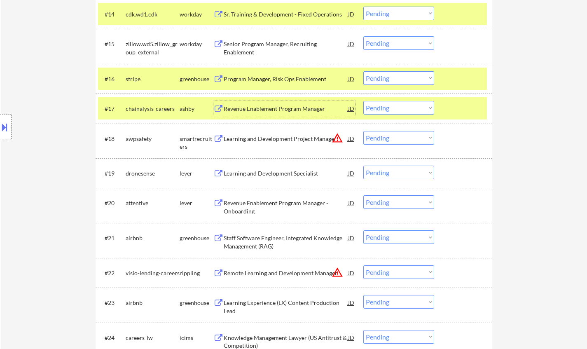
click at [377, 110] on select "Choose an option... Pending Applied Excluded (Questions) Excluded (Expired) Exc…" at bounding box center [398, 108] width 71 height 14
click at [363, 101] on select "Choose an option... Pending Applied Excluded (Questions) Excluded (Expired) Exc…" at bounding box center [398, 108] width 71 height 14
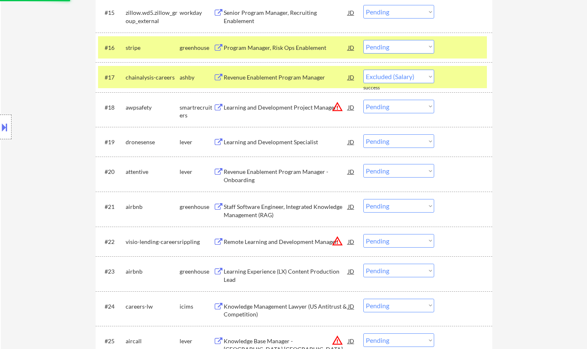
scroll to position [741, 0]
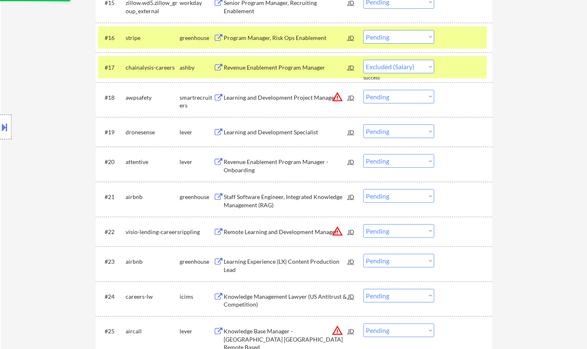
select select ""pending""
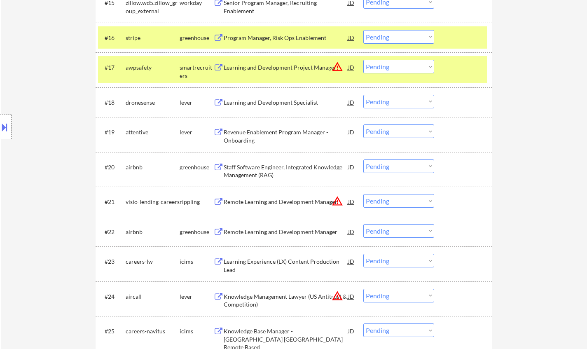
click at [255, 100] on div "Learning and Development Specialist" at bounding box center [286, 102] width 124 height 8
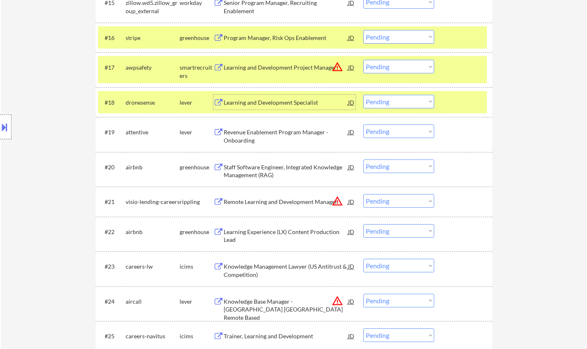
click at [380, 101] on select "Choose an option... Pending Applied Excluded (Questions) Excluded (Expired) Exc…" at bounding box center [398, 102] width 71 height 14
click at [363, 95] on select "Choose an option... Pending Applied Excluded (Questions) Excluded (Expired) Exc…" at bounding box center [398, 102] width 71 height 14
select select ""pending""
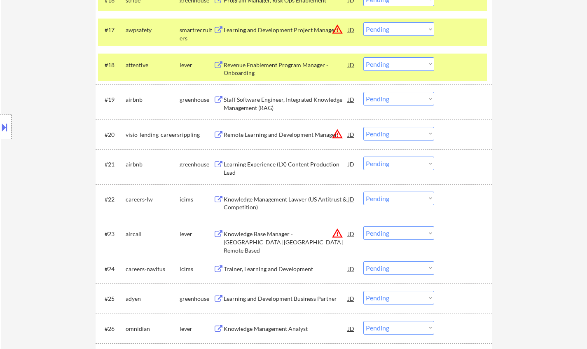
scroll to position [824, 0]
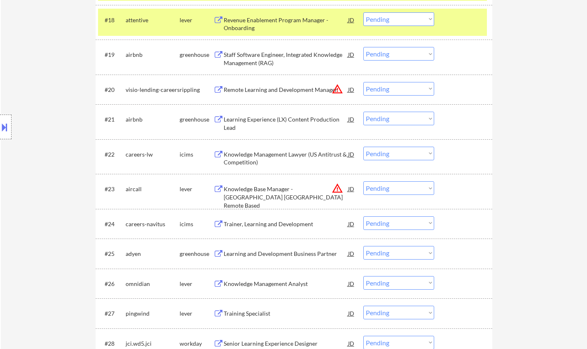
click at [273, 258] on div "Learning and Development Business Partner" at bounding box center [286, 253] width 124 height 15
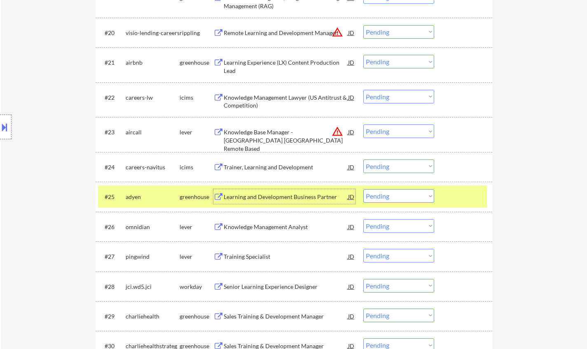
scroll to position [906, 0]
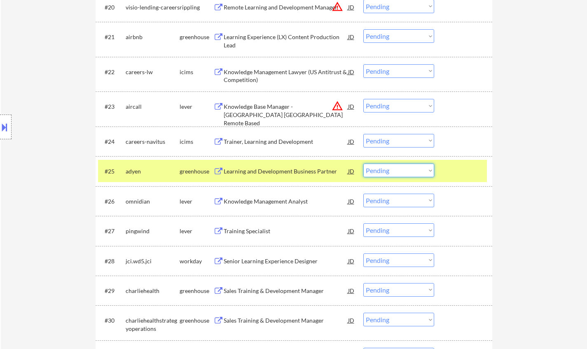
drag, startPoint x: 409, startPoint y: 170, endPoint x: 412, endPoint y: 176, distance: 7.0
click at [409, 170] on select "Choose an option... Pending Applied Excluded (Questions) Excluded (Expired) Exc…" at bounding box center [398, 170] width 71 height 14
click at [363, 163] on select "Choose an option... Pending Applied Excluded (Questions) Excluded (Expired) Exc…" at bounding box center [398, 170] width 71 height 14
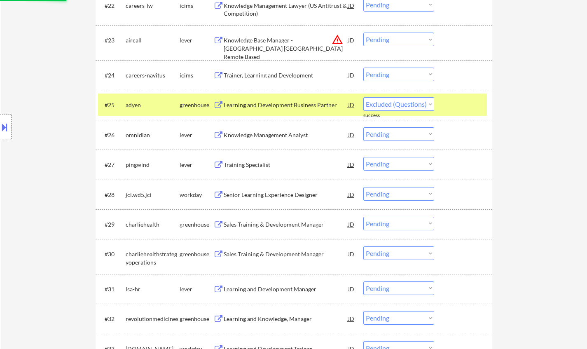
scroll to position [988, 0]
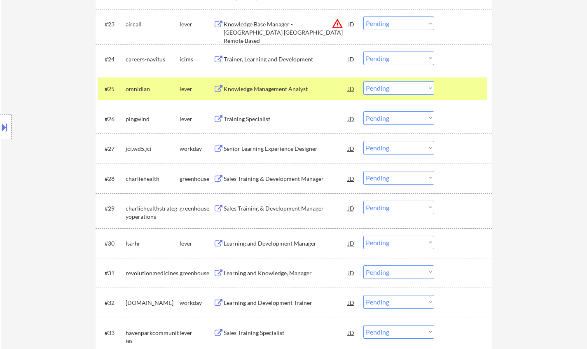
click at [240, 91] on div "Knowledge Management Analyst" at bounding box center [286, 89] width 124 height 8
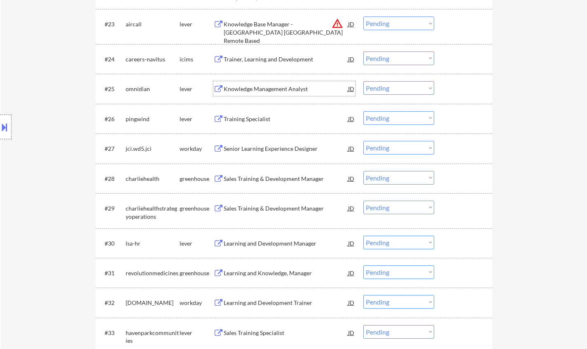
click at [375, 85] on select "Choose an option... Pending Applied Excluded (Questions) Excluded (Expired) Exc…" at bounding box center [398, 88] width 71 height 14
click at [363, 81] on select "Choose an option... Pending Applied Excluded (Questions) Excluded (Expired) Exc…" at bounding box center [398, 88] width 71 height 14
select select ""pending""
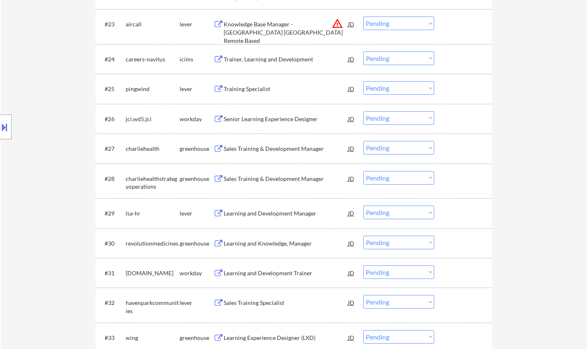
click at [257, 215] on div "Learning and Development Manager" at bounding box center [286, 213] width 124 height 8
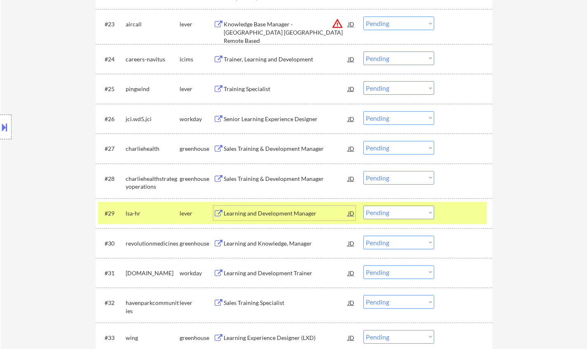
click at [390, 211] on select "Choose an option... Pending Applied Excluded (Questions) Excluded (Expired) Exc…" at bounding box center [398, 212] width 71 height 14
click at [363, 205] on select "Choose an option... Pending Applied Excluded (Questions) Excluded (Expired) Exc…" at bounding box center [398, 212] width 71 height 14
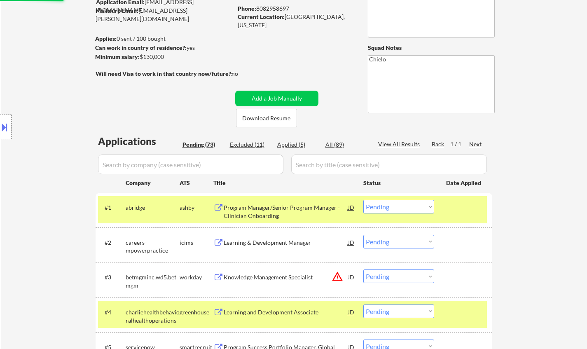
scroll to position [0, 0]
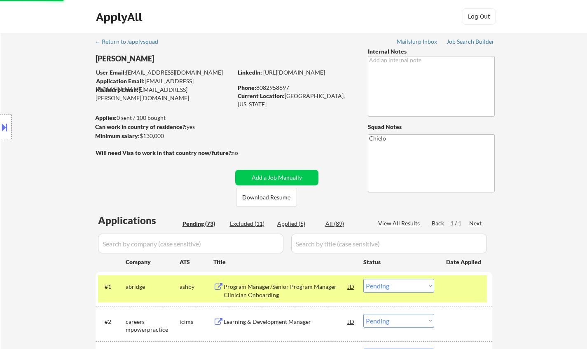
select select ""pending""
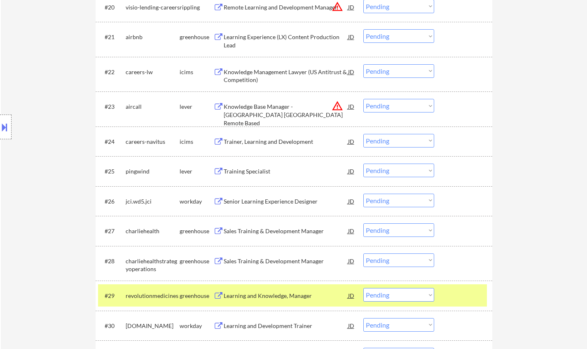
scroll to position [1029, 0]
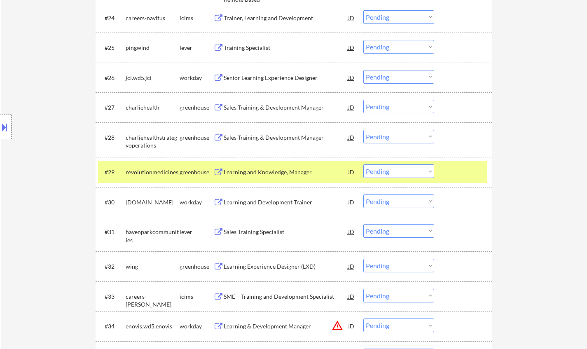
click at [259, 231] on div "Sales Training Specialist" at bounding box center [286, 232] width 124 height 8
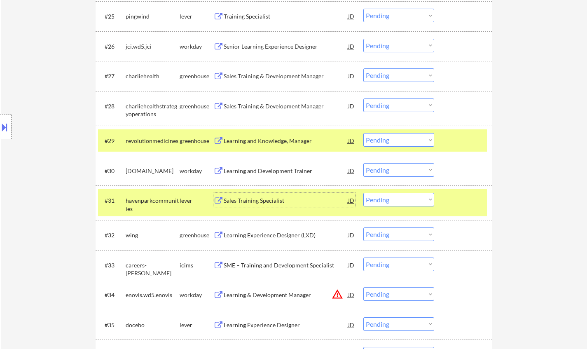
scroll to position [1071, 0]
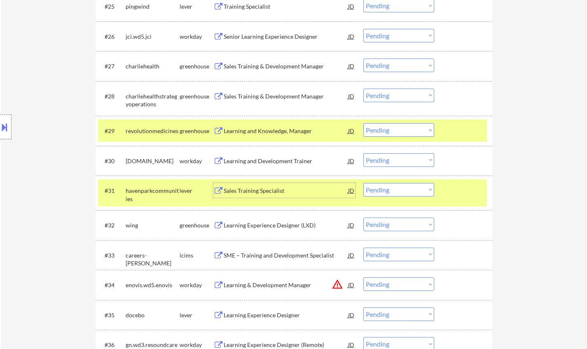
click at [397, 189] on select "Choose an option... Pending Applied Excluded (Questions) Excluded (Expired) Exc…" at bounding box center [398, 190] width 71 height 14
click at [363, 183] on select "Choose an option... Pending Applied Excluded (Questions) Excluded (Expired) Exc…" at bounding box center [398, 190] width 71 height 14
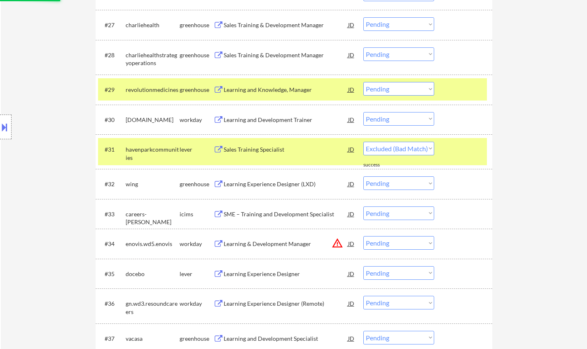
scroll to position [1153, 0]
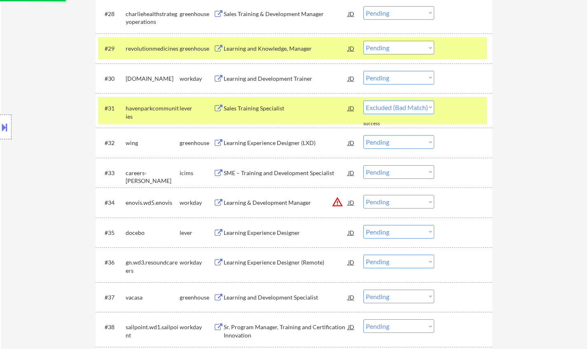
click at [269, 232] on div "Learning Experience Designer" at bounding box center [286, 233] width 124 height 8
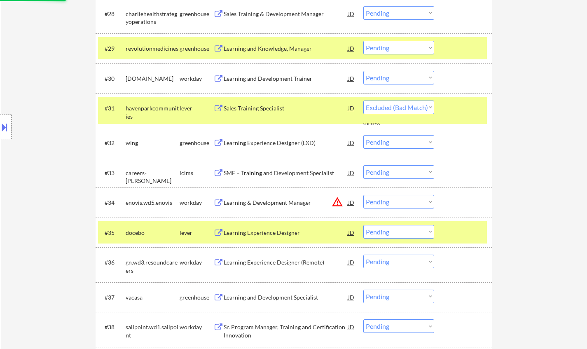
select select ""pending""
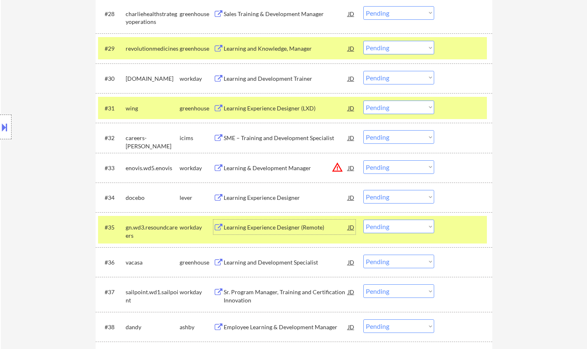
click at [380, 194] on select "Choose an option... Pending Applied Excluded (Questions) Excluded (Expired) Exc…" at bounding box center [398, 197] width 71 height 14
click at [363, 190] on select "Choose an option... Pending Applied Excluded (Questions) Excluded (Expired) Exc…" at bounding box center [398, 197] width 71 height 14
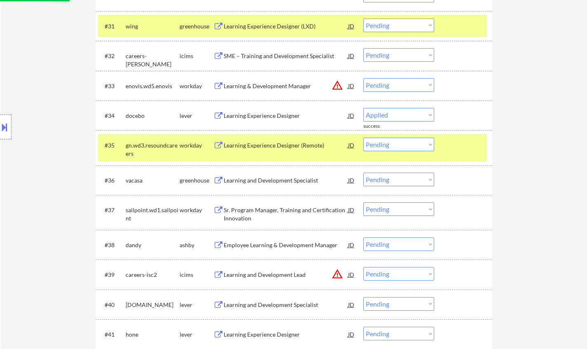
scroll to position [1318, 0]
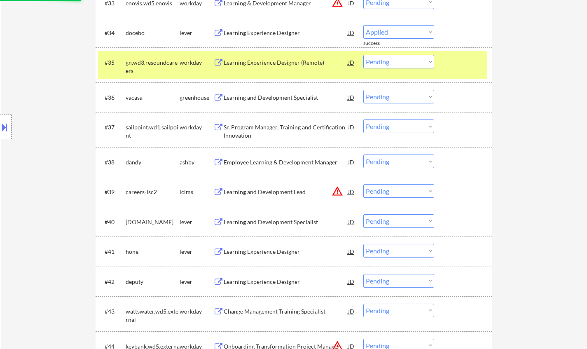
select select ""pending""
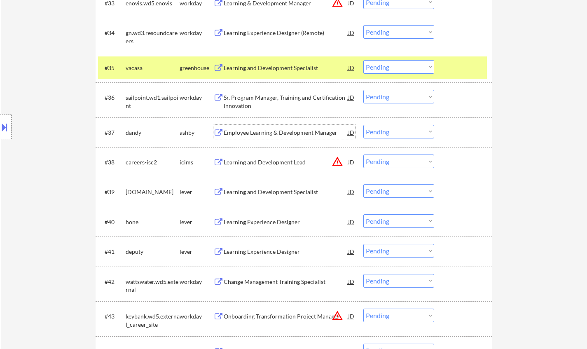
click at [257, 129] on div "Employee Learning & Development Manager" at bounding box center [286, 132] width 124 height 8
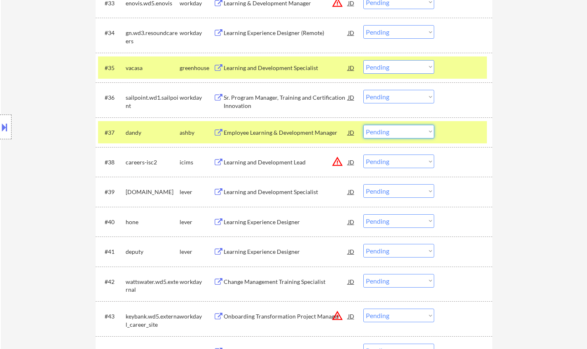
drag, startPoint x: 385, startPoint y: 130, endPoint x: 390, endPoint y: 138, distance: 9.5
click at [385, 130] on select "Choose an option... Pending Applied Excluded (Questions) Excluded (Expired) Exc…" at bounding box center [398, 132] width 71 height 14
click at [363, 125] on select "Choose an option... Pending Applied Excluded (Questions) Excluded (Expired) Exc…" at bounding box center [398, 132] width 71 height 14
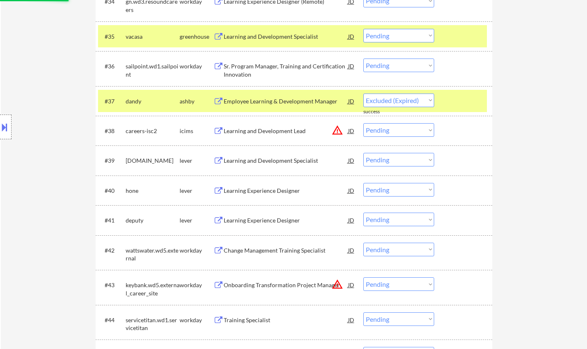
scroll to position [1359, 0]
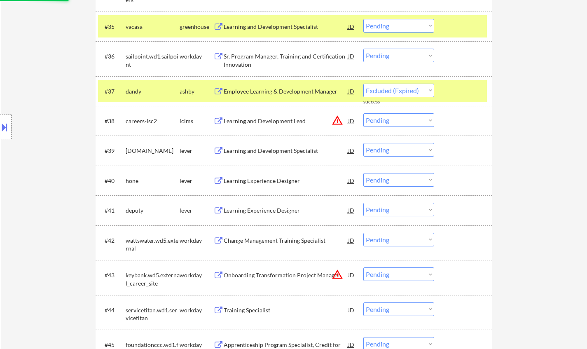
select select ""pending""
click at [258, 179] on div "Learning Experience Designer" at bounding box center [286, 181] width 124 height 8
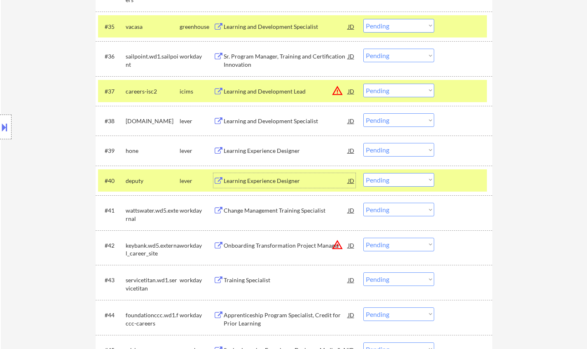
click at [414, 182] on select "Choose an option... Pending Applied Excluded (Questions) Excluded (Expired) Exc…" at bounding box center [398, 180] width 71 height 14
click at [363, 173] on select "Choose an option... Pending Applied Excluded (Questions) Excluded (Expired) Exc…" at bounding box center [398, 180] width 71 height 14
select select ""pending""
click at [254, 120] on div "Learning and Development Specialist" at bounding box center [286, 121] width 124 height 8
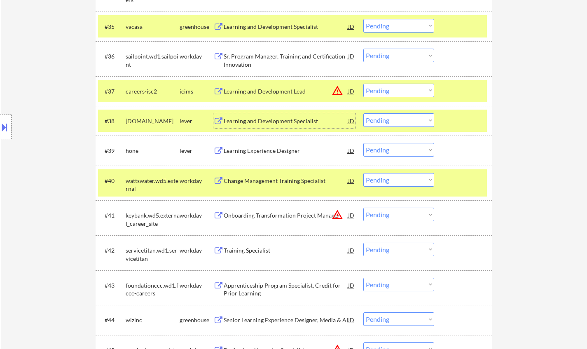
drag, startPoint x: 392, startPoint y: 119, endPoint x: 395, endPoint y: 126, distance: 7.4
click at [392, 119] on select "Choose an option... Pending Applied Excluded (Questions) Excluded (Expired) Exc…" at bounding box center [398, 120] width 71 height 14
click at [363, 113] on select "Choose an option... Pending Applied Excluded (Questions) Excluded (Expired) Exc…" at bounding box center [398, 120] width 71 height 14
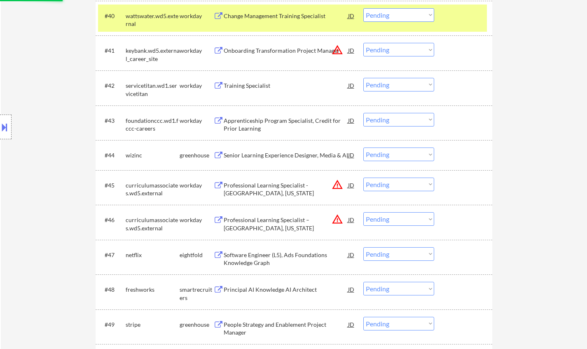
scroll to position [1606, 0]
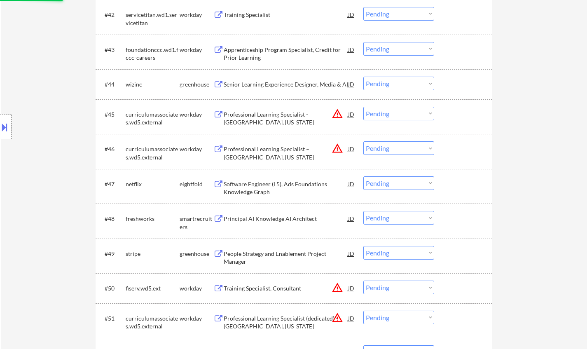
select select ""pending""
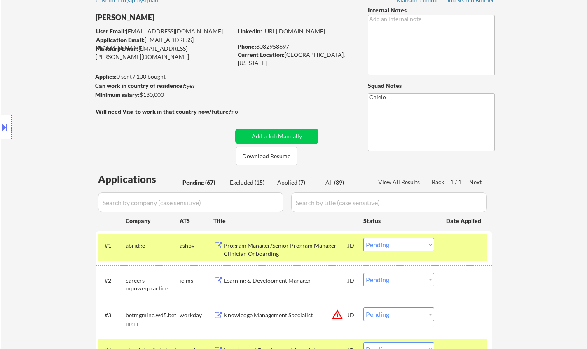
scroll to position [0, 0]
